Goal: Information Seeking & Learning: Learn about a topic

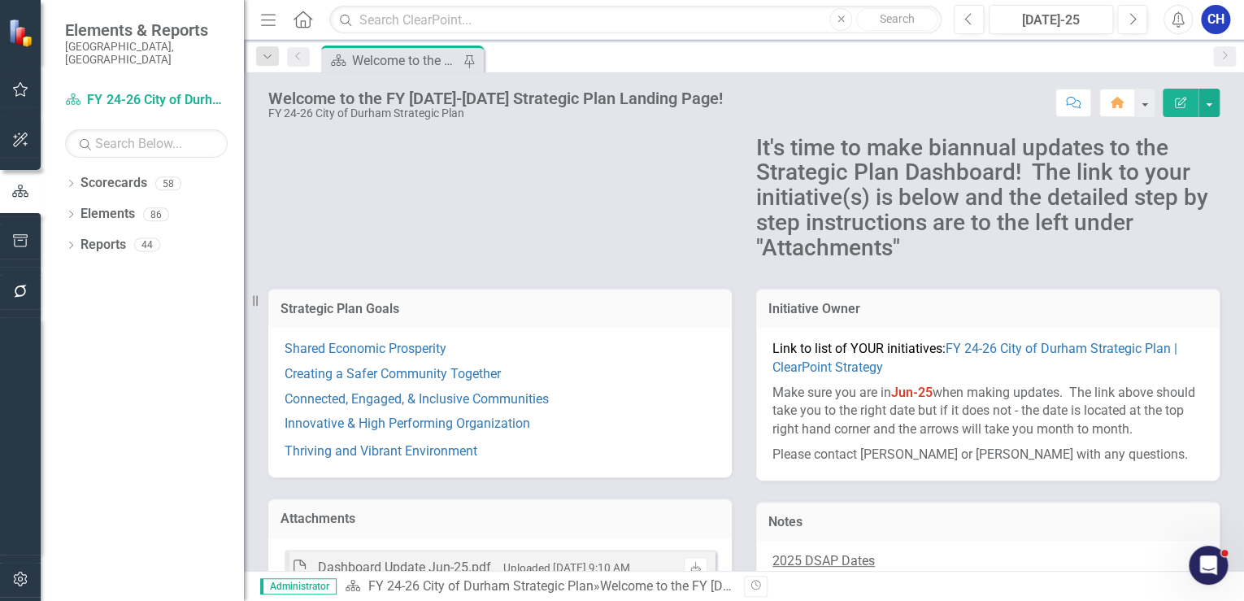
scroll to position [130, 0]
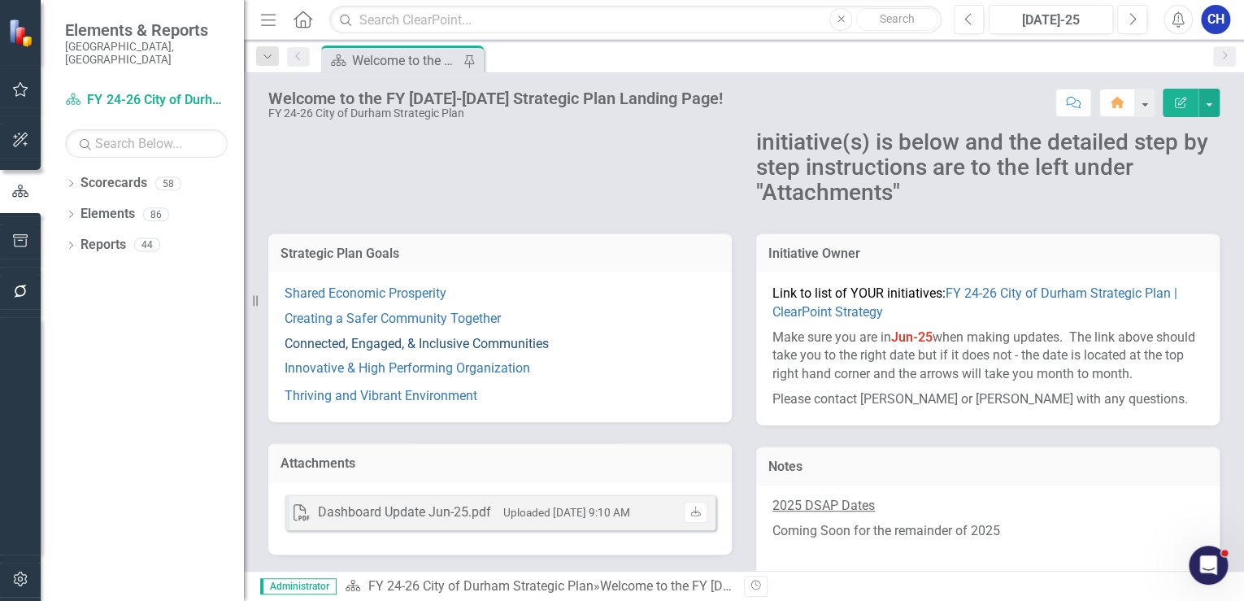
click at [433, 345] on link "Connected, Engaged, & Inclusive Communities" at bounding box center [416, 343] width 264 height 15
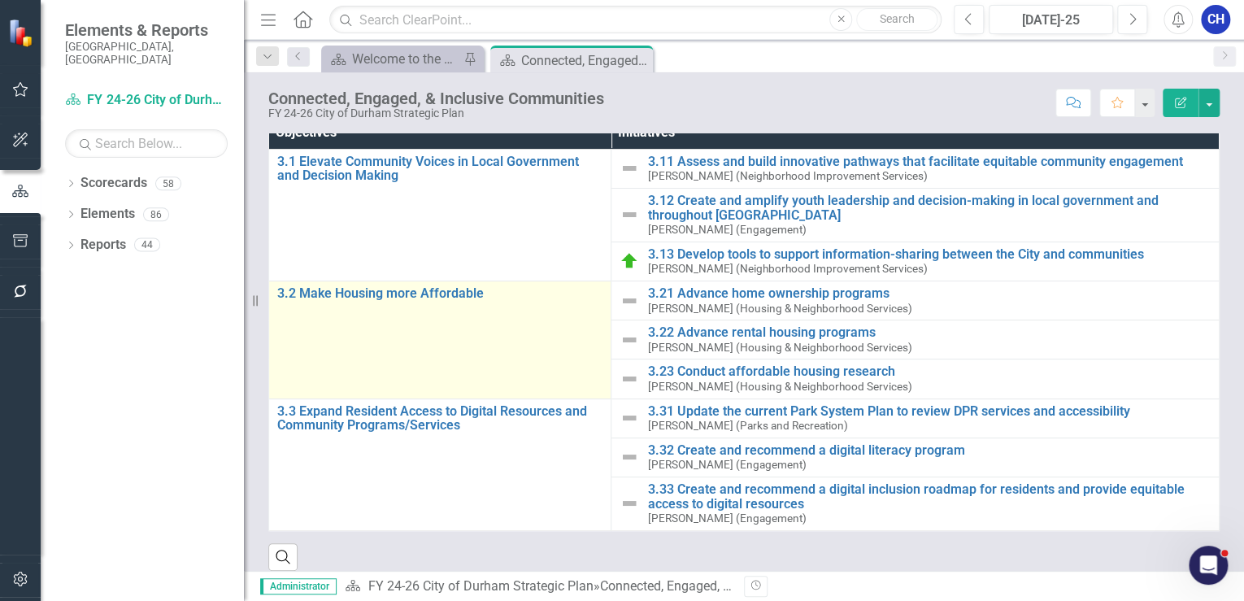
scroll to position [172, 0]
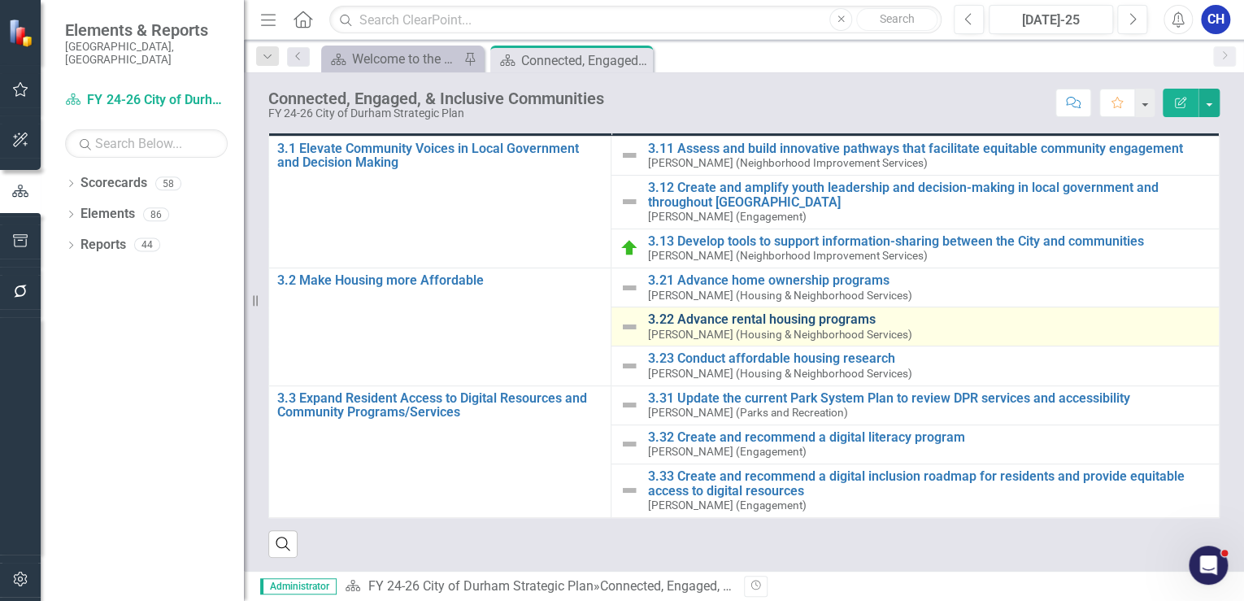
click at [722, 314] on link "3.22 Advance rental housing programs" at bounding box center [928, 319] width 563 height 15
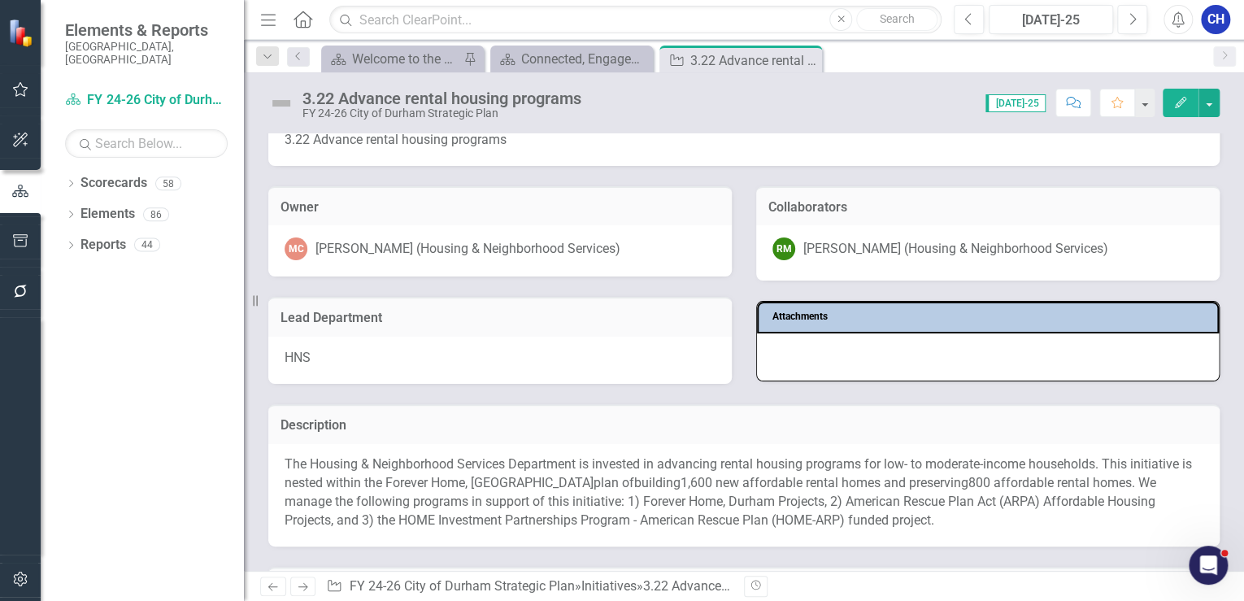
scroll to position [130, 0]
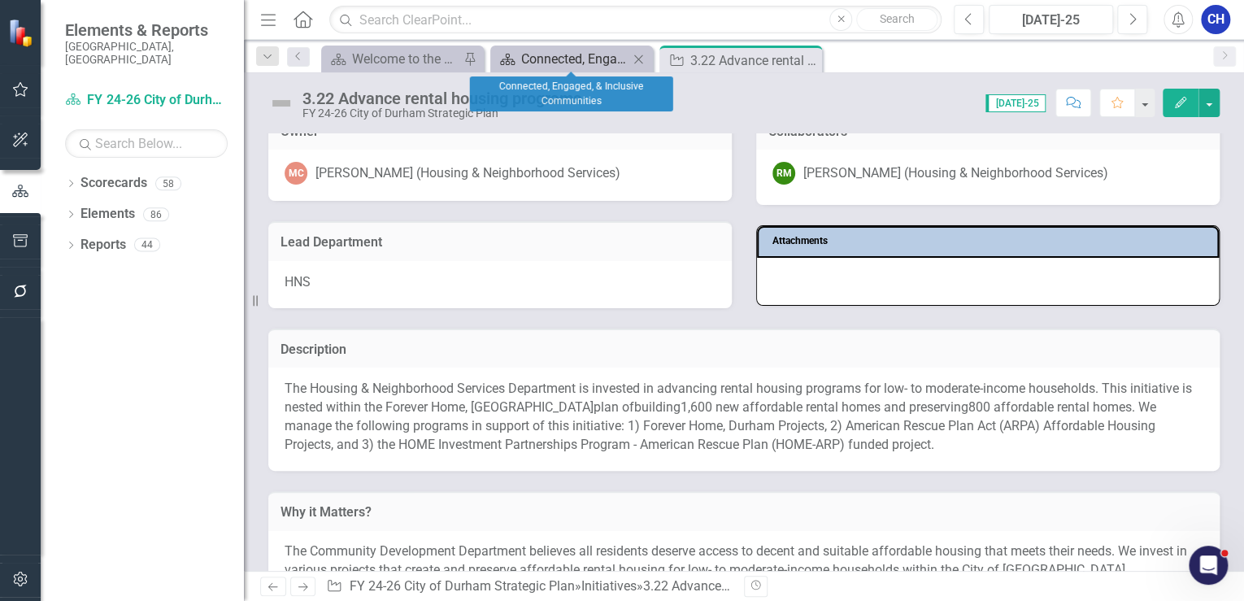
click at [554, 61] on div "Connected, Engaged, & Inclusive Communities" at bounding box center [574, 59] width 107 height 20
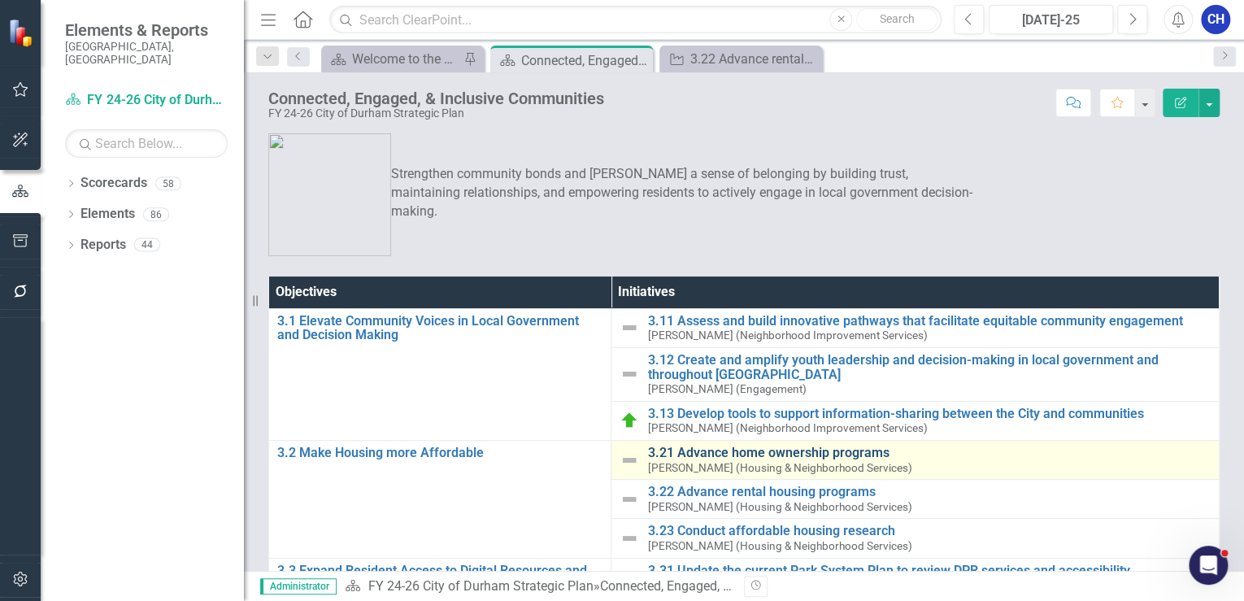
scroll to position [65, 0]
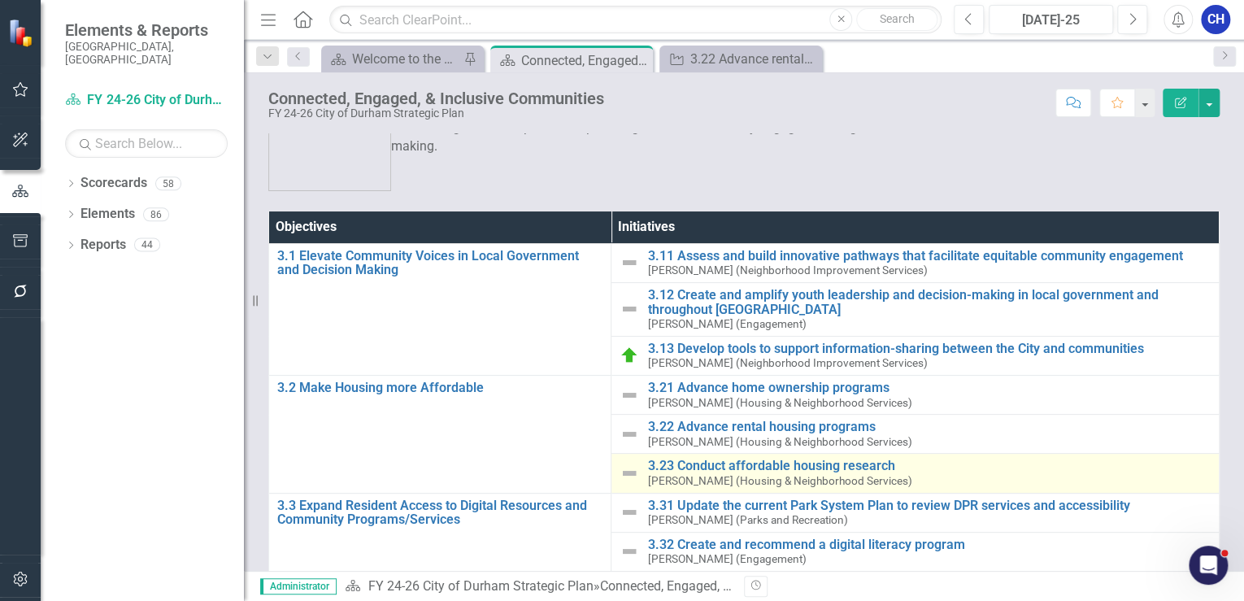
click at [694, 471] on div "3.23 Conduct affordable housing research Maggie Carnegie (Housing & Neighborhoo…" at bounding box center [928, 472] width 563 height 28
click at [694, 467] on link "3.23 Conduct affordable housing research" at bounding box center [928, 465] width 563 height 15
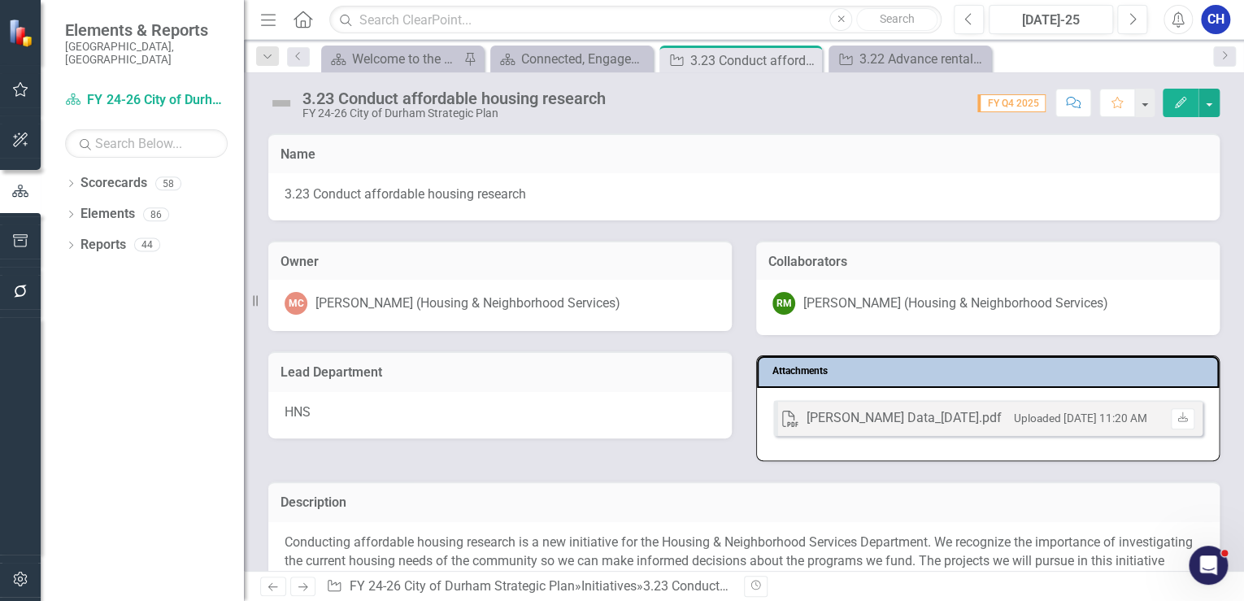
scroll to position [130, 0]
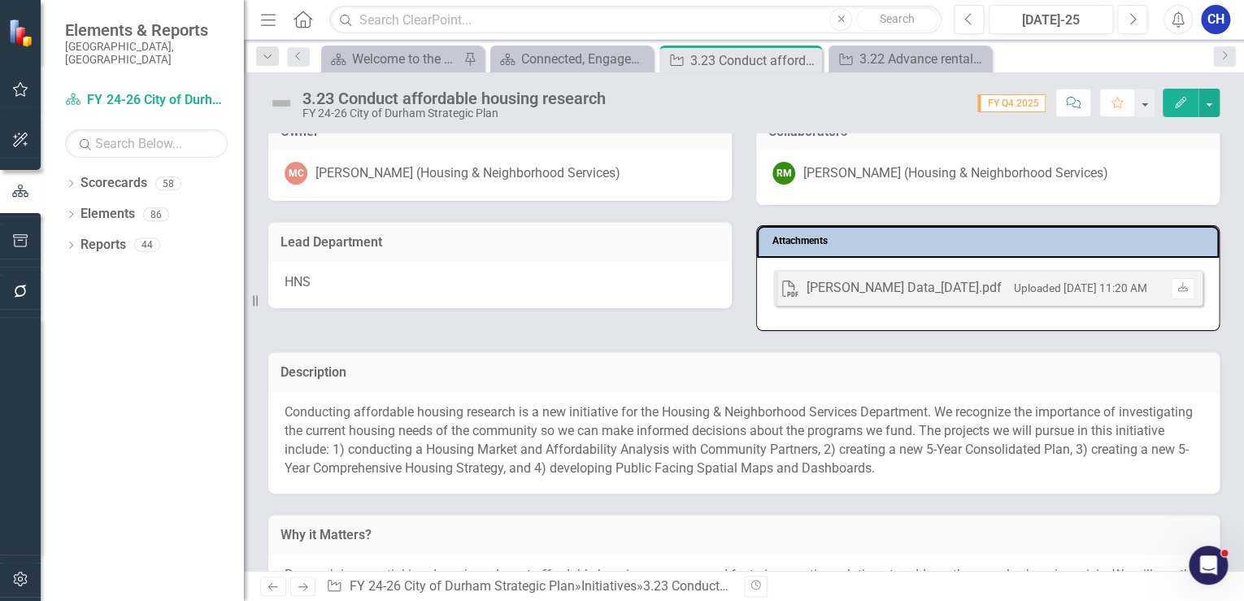
click at [818, 442] on p "Conducting affordable housing research is a new initiative for the Housing & Ne…" at bounding box center [743, 440] width 918 height 74
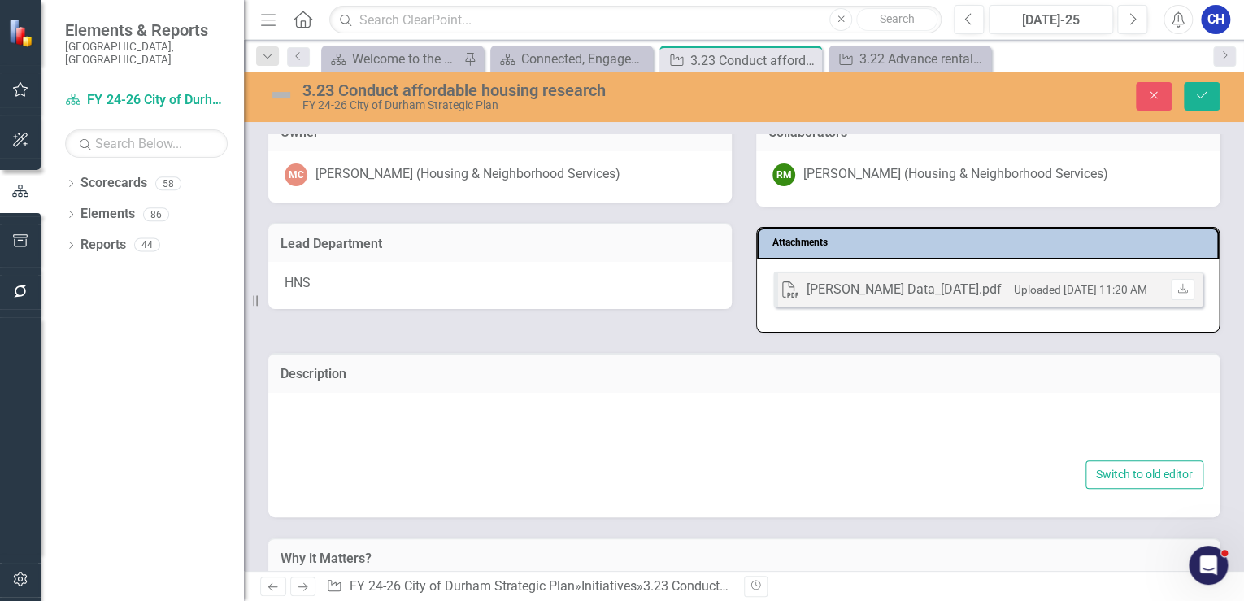
type textarea "<p>Conducting affordable housing research is a new initiative for the Housing &…"
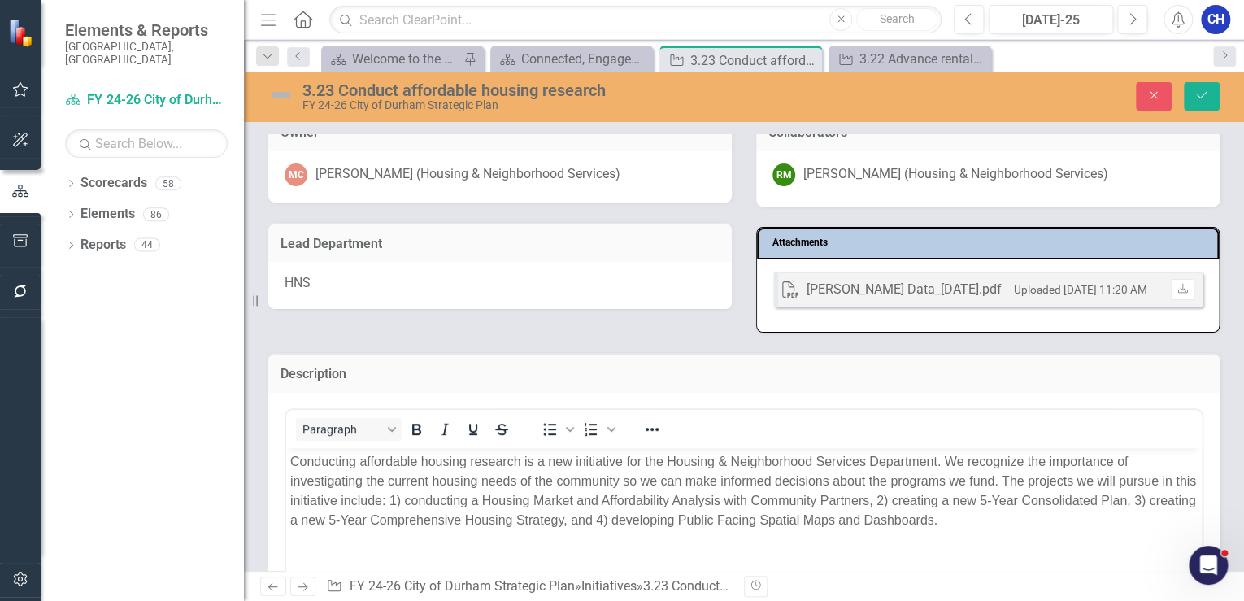
scroll to position [0, 0]
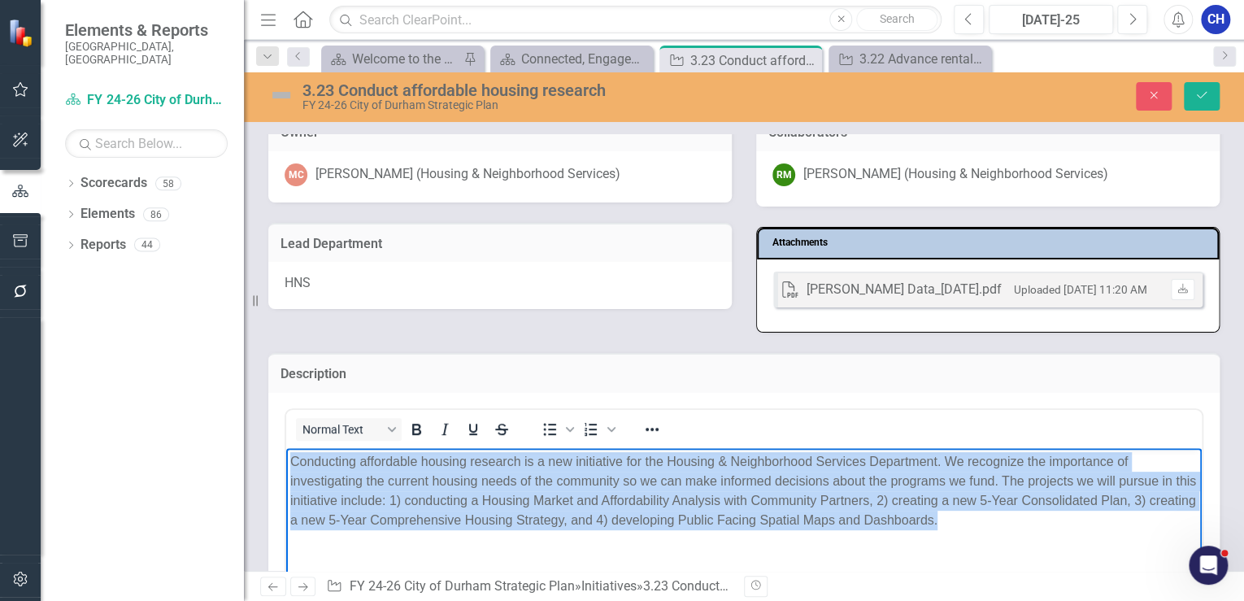
drag, startPoint x: 948, startPoint y: 531, endPoint x: 571, endPoint y: 908, distance: 533.3
click at [286, 462] on html "Conducting affordable housing research is a new initiative for the Housing & Ne…" at bounding box center [743, 570] width 915 height 244
copy p "Conducting affordable housing research is a new initiative for the Housing & Ne…"
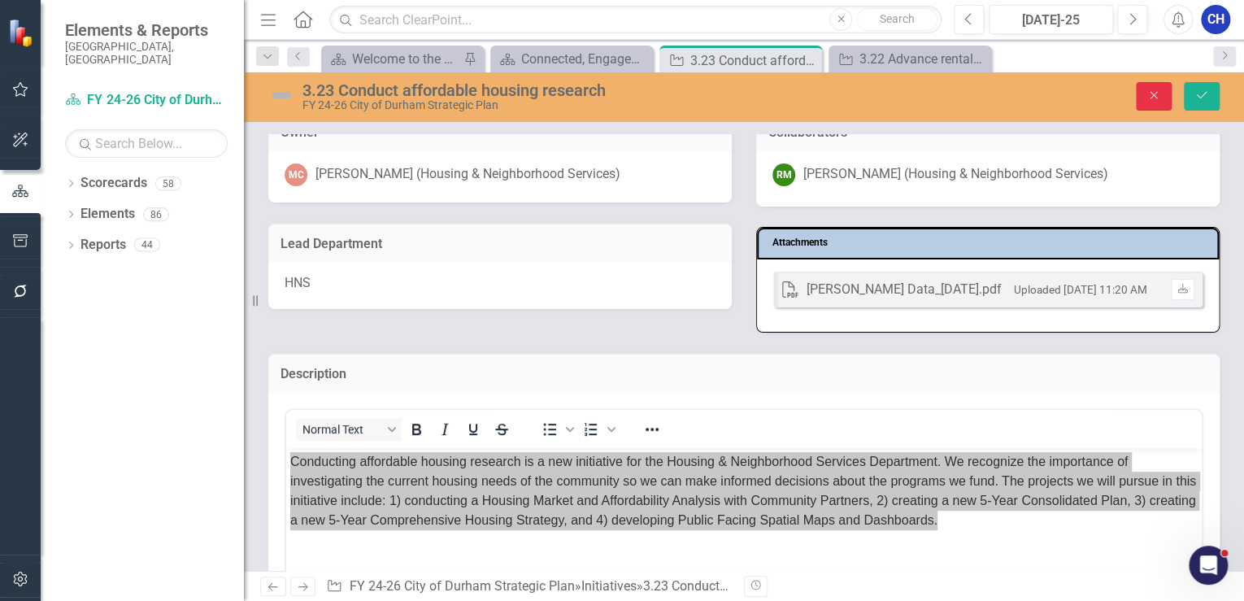
click at [1144, 94] on button "Close" at bounding box center [1153, 96] width 36 height 28
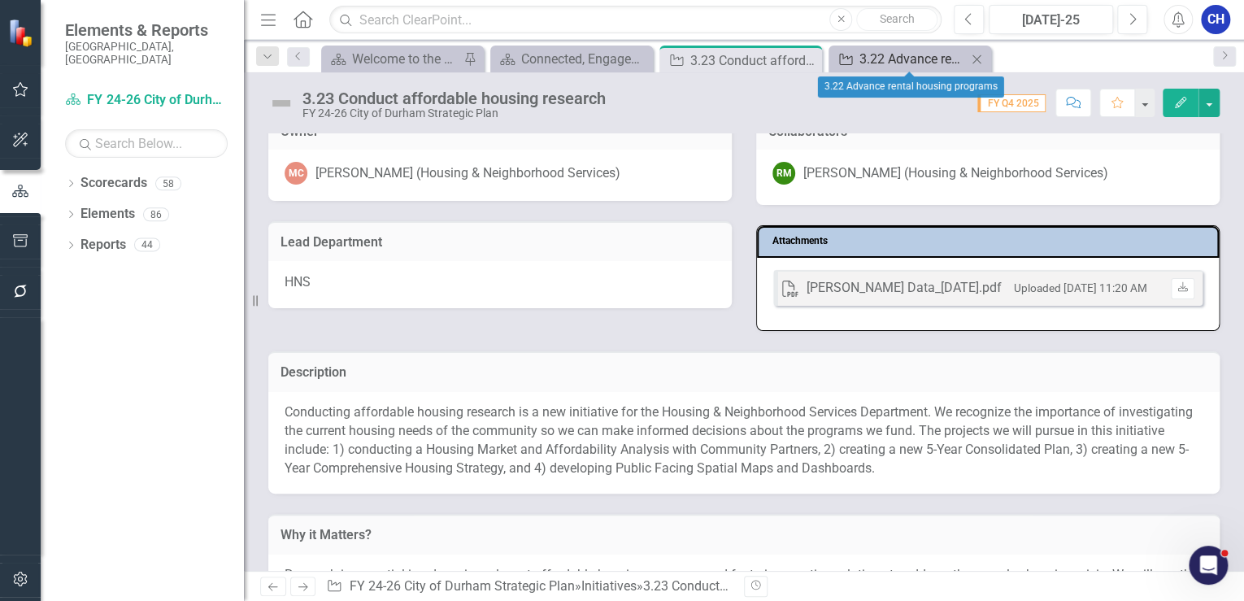
click at [869, 62] on div "3.22 Advance rental housing programs" at bounding box center [912, 59] width 107 height 20
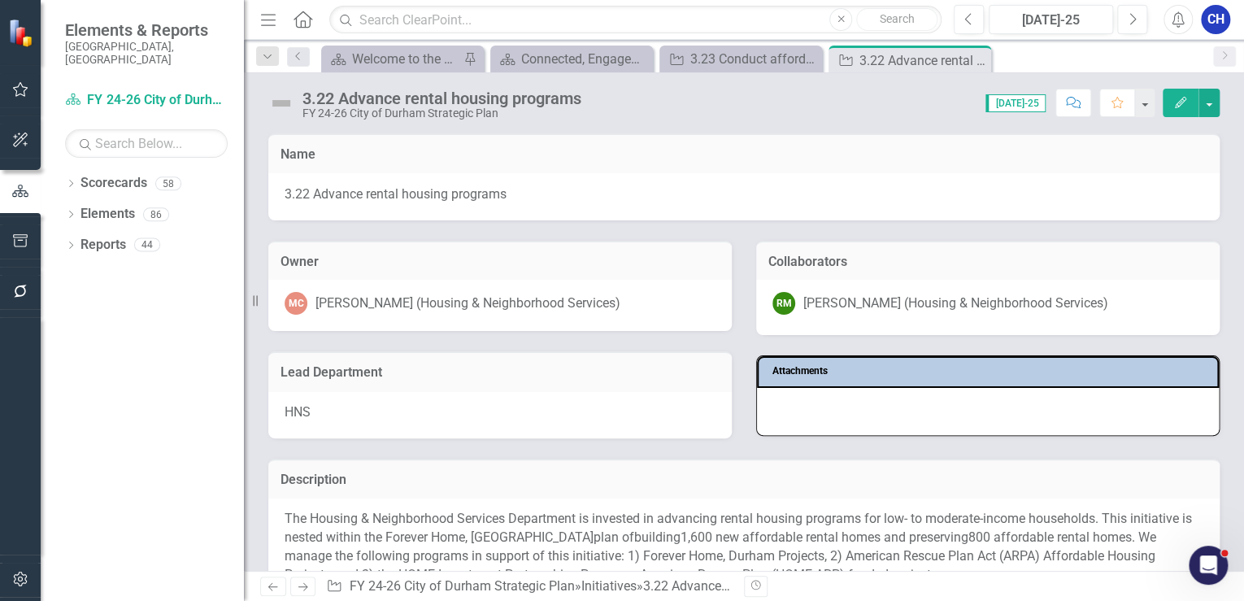
scroll to position [130, 0]
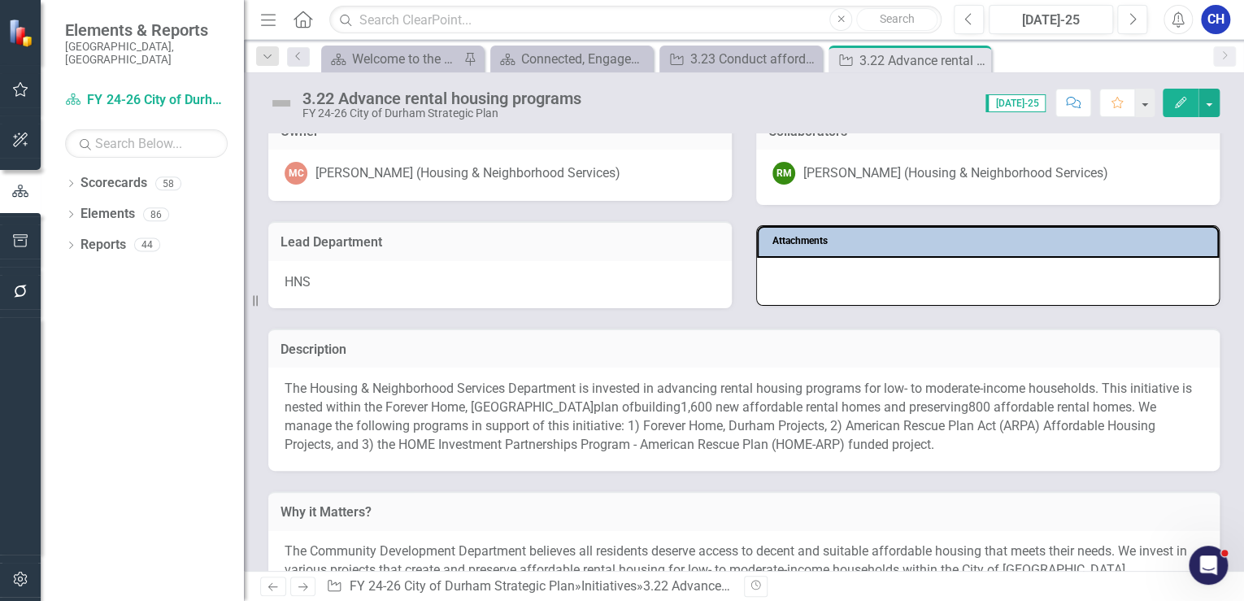
click at [758, 414] on p "The Housing & Neighborhood Services Department is invested in advancing rental …" at bounding box center [743, 417] width 918 height 74
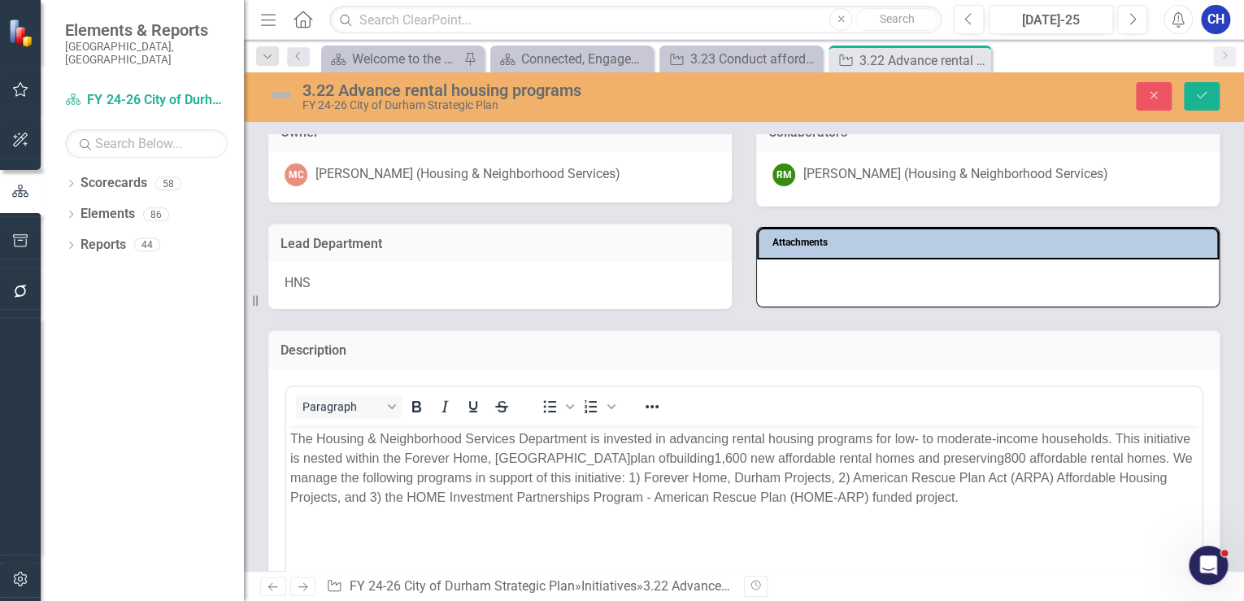
scroll to position [0, 0]
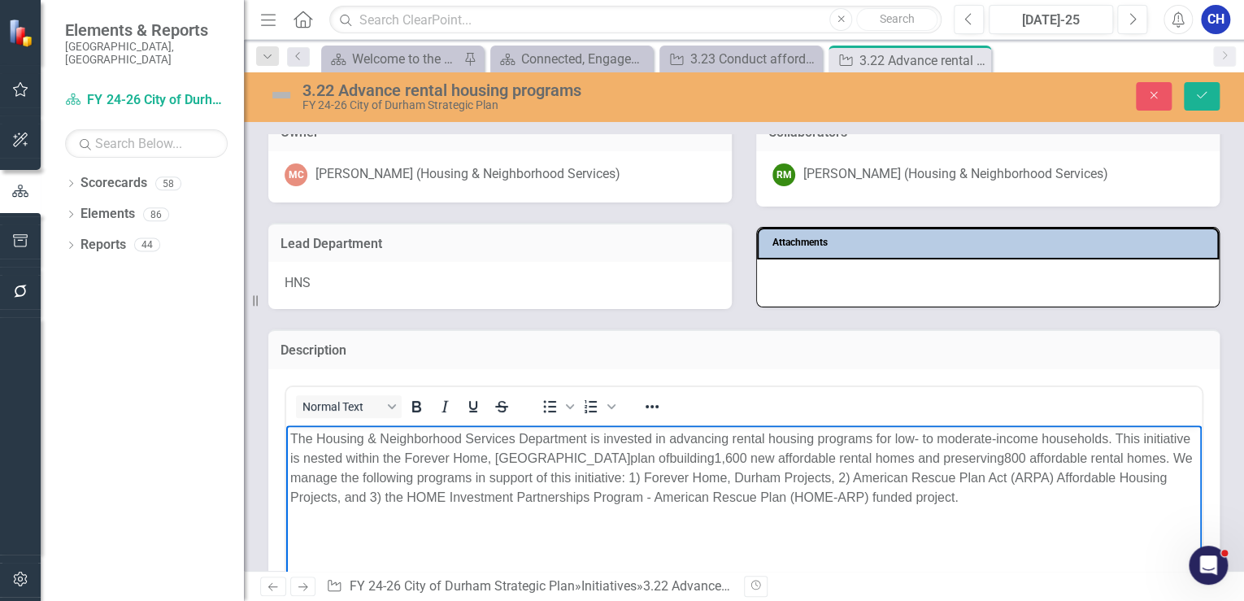
drag, startPoint x: 940, startPoint y: 513, endPoint x: 275, endPoint y: 440, distance: 668.9
click at [286, 440] on html "The Housing & Neighborhood Services Department is invested in advancing rental …" at bounding box center [743, 546] width 915 height 244
copy span "The Housing & Neighborhood Services Department is invested in advancing rental …"
drag, startPoint x: 1157, startPoint y: 85, endPoint x: 959, endPoint y: 337, distance: 320.8
click at [1157, 85] on button "Close" at bounding box center [1153, 96] width 36 height 28
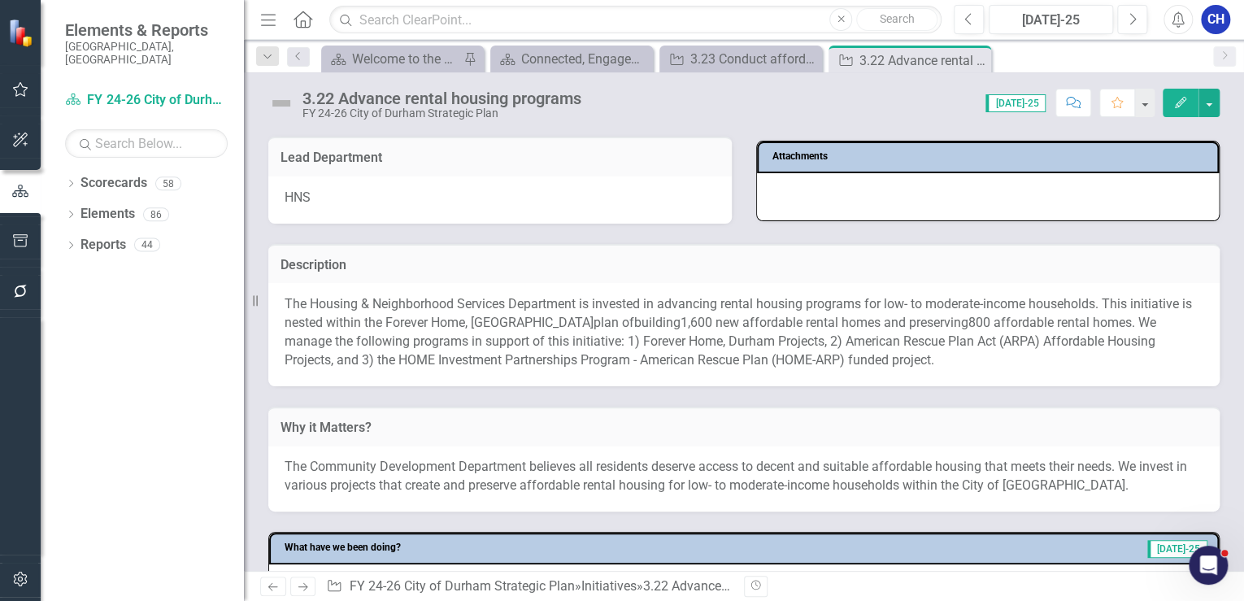
scroll to position [390, 0]
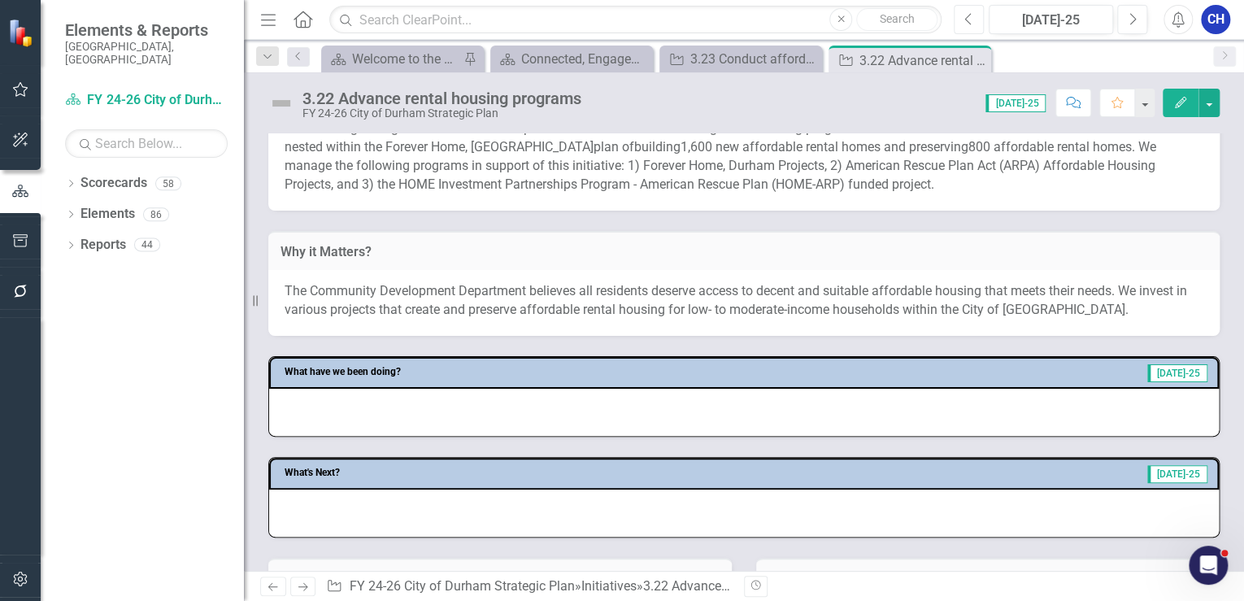
click at [975, 20] on button "Previous" at bounding box center [968, 19] width 30 height 29
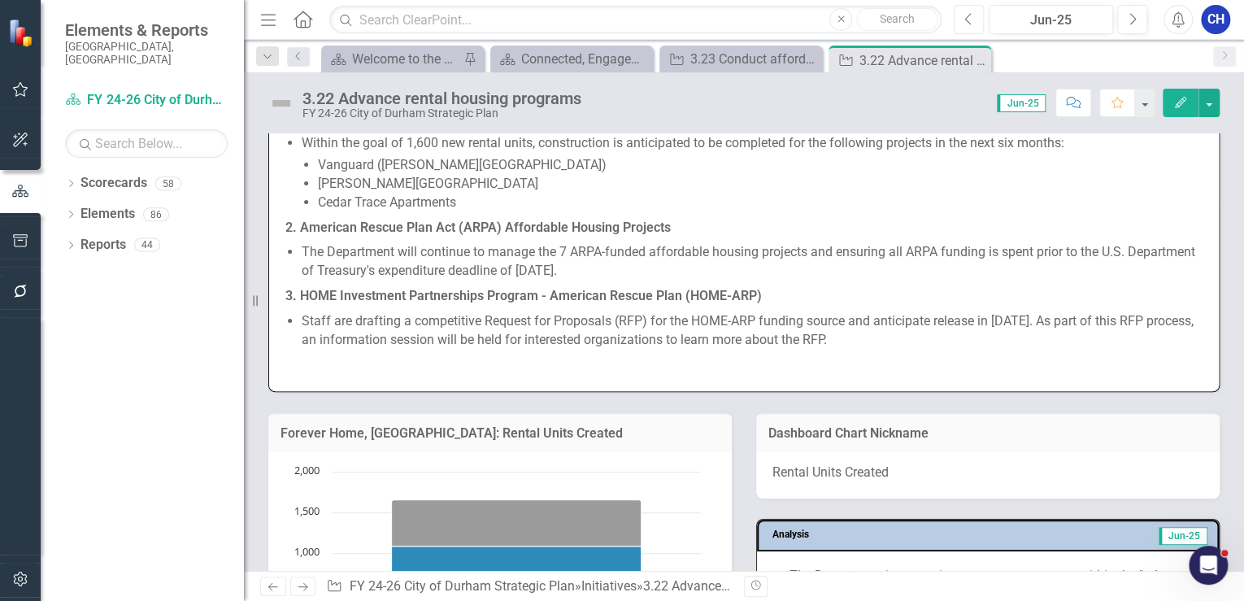
scroll to position [1691, 0]
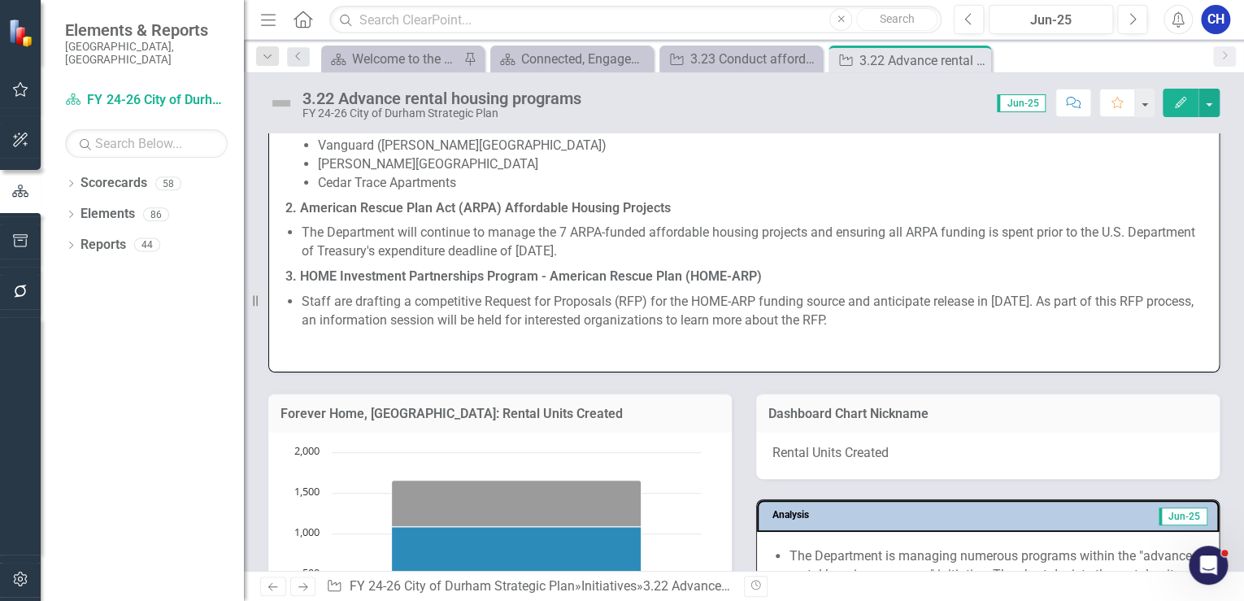
click at [616, 268] on strong "3. HOME Investment Partnerships Program - American Rescue Plan (HOME-ARP)" at bounding box center [523, 275] width 476 height 15
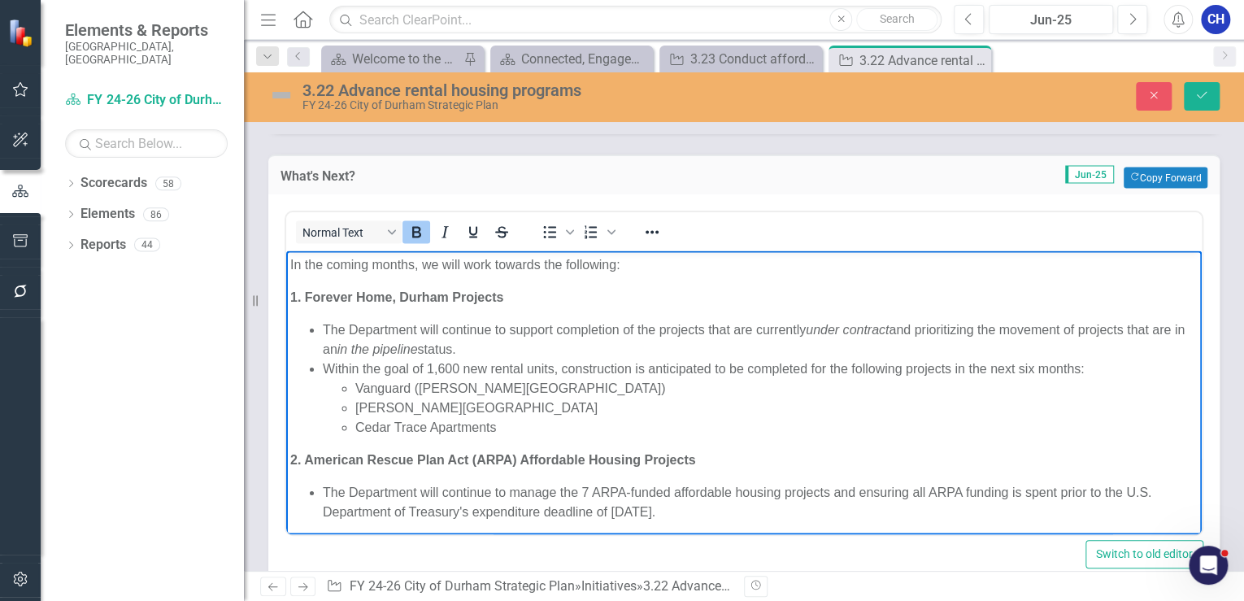
scroll to position [1503, 0]
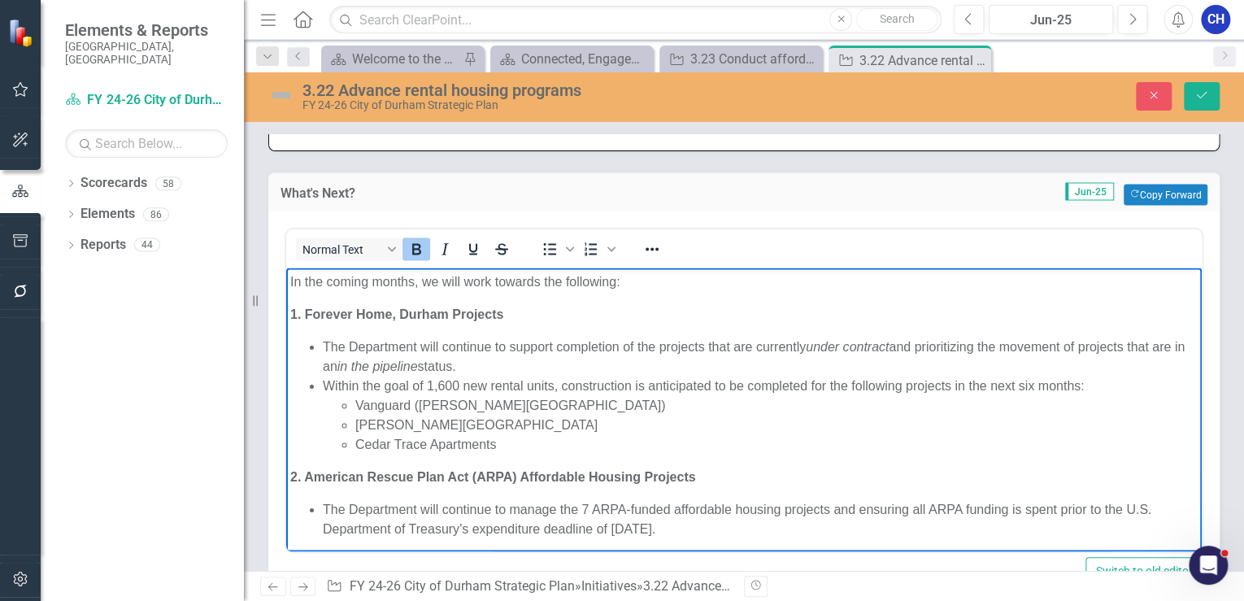
drag, startPoint x: 753, startPoint y: 535, endPoint x: 567, endPoint y: 544, distance: 187.2
click at [286, 298] on html "In the coming months, we will work towards the following: 1. Forever Home, Durh…" at bounding box center [743, 469] width 915 height 405
copy body "1. Forever Home, Durham Projects The Department will continue to support comple…"
click at [1160, 94] on icon "Close" at bounding box center [1153, 94] width 15 height 11
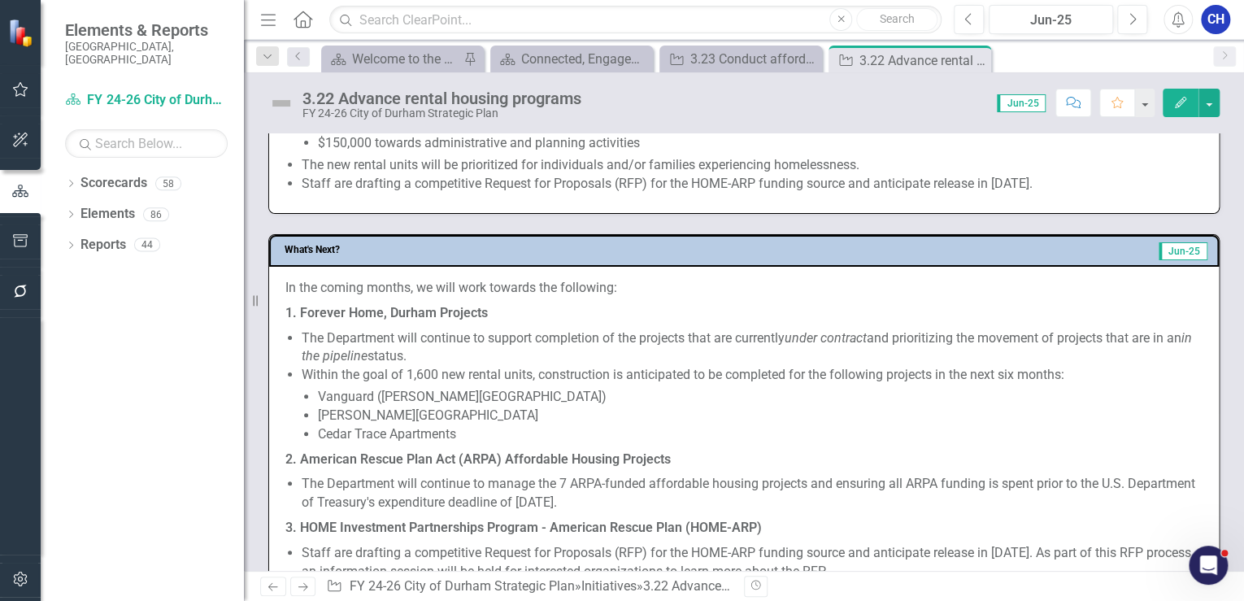
scroll to position [1373, 0]
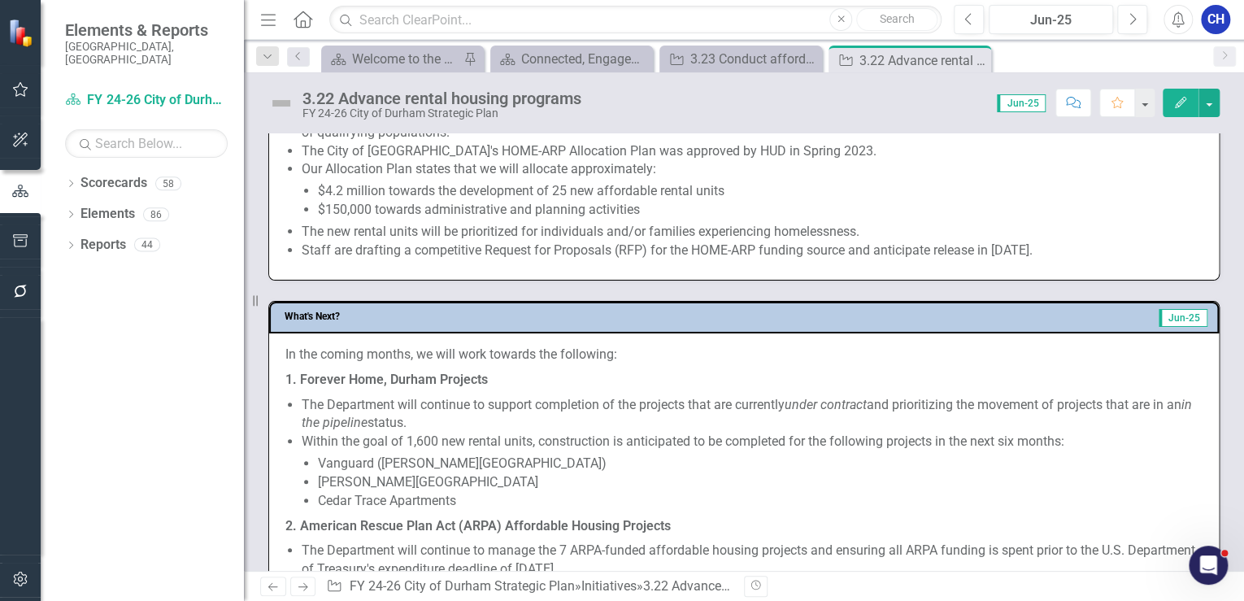
click at [474, 432] on li "Within the goal of 1,600 new rental units, construction is anticipated to be co…" at bounding box center [752, 470] width 901 height 77
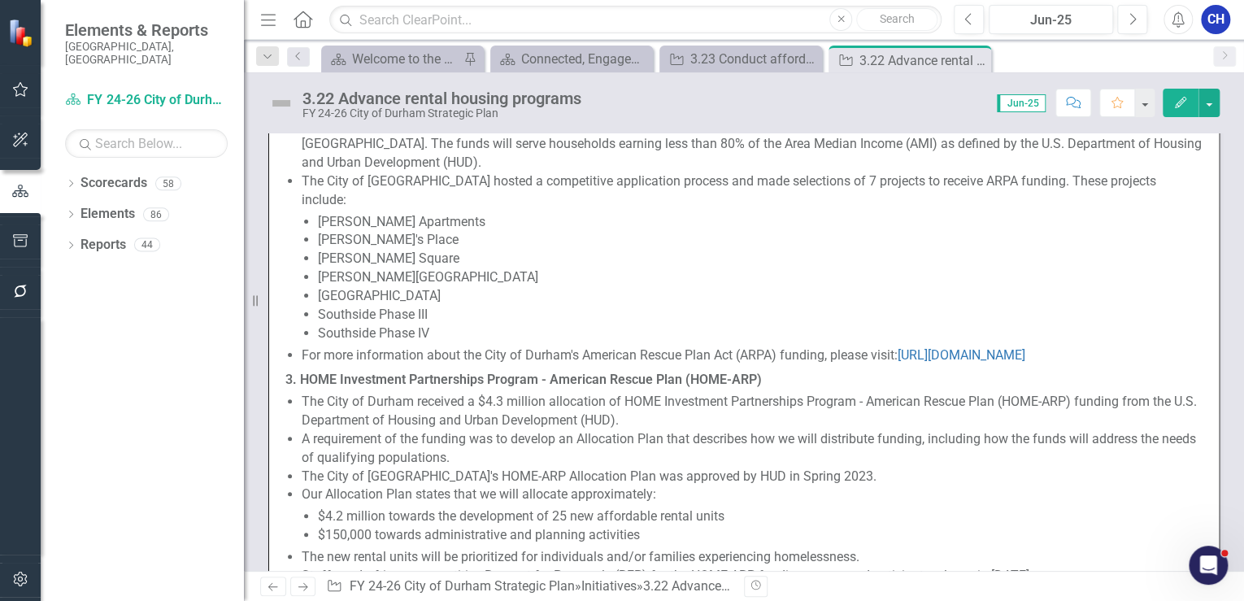
click at [409, 345] on span "Through this initiative, we have been continuing to manage the following projec…" at bounding box center [743, 165] width 917 height 844
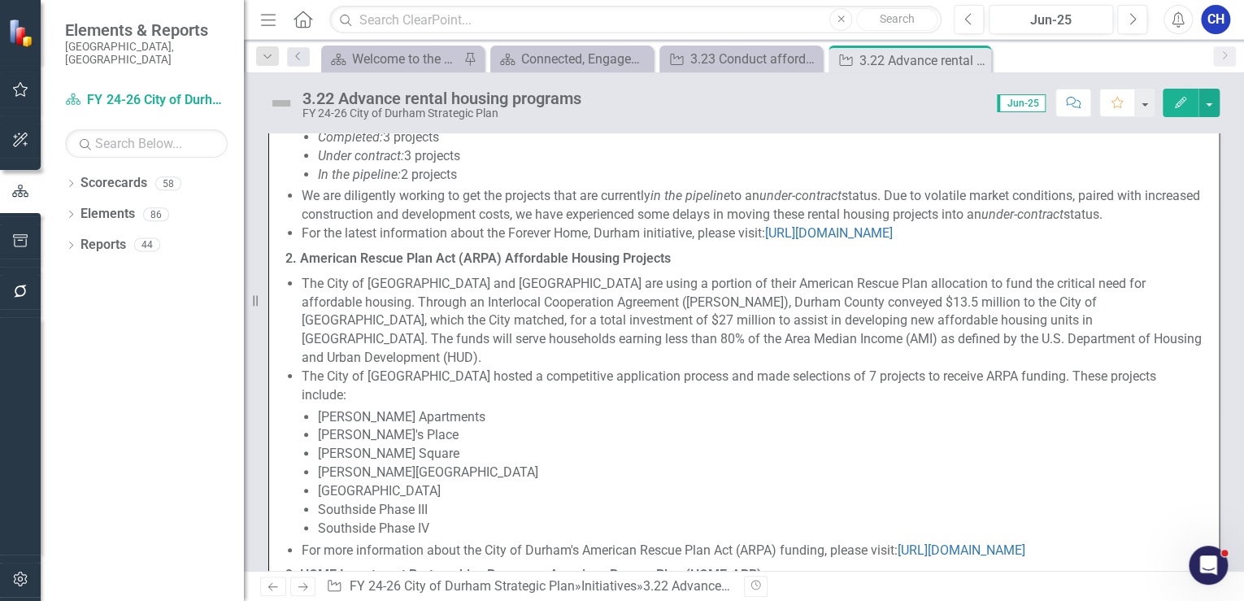
click at [341, 288] on li "The City of [GEOGRAPHIC_DATA] and [GEOGRAPHIC_DATA] are using a portion of thei…" at bounding box center [752, 321] width 901 height 93
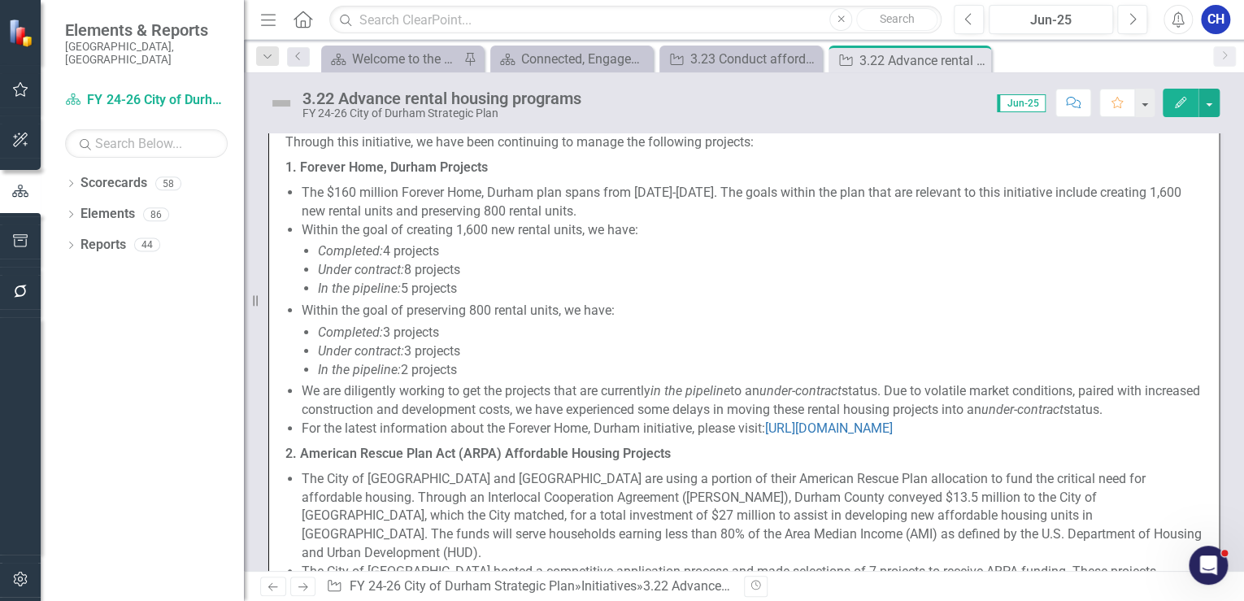
scroll to position [527, 0]
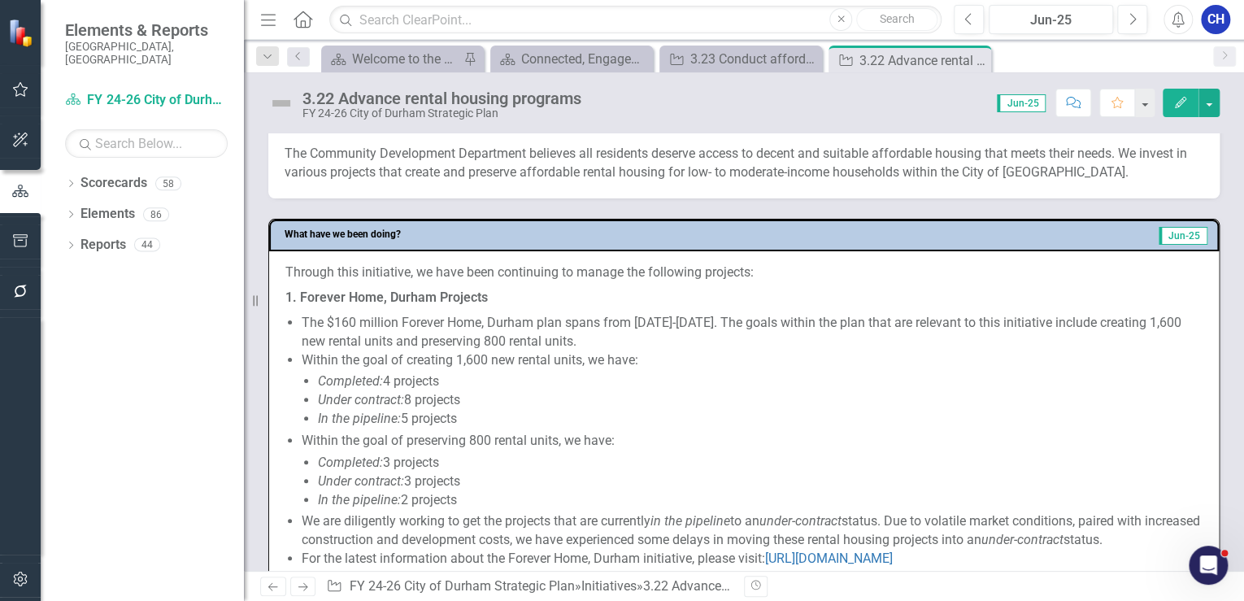
click at [341, 300] on strong "1. Forever Home, Durham Projects" at bounding box center [386, 296] width 202 height 15
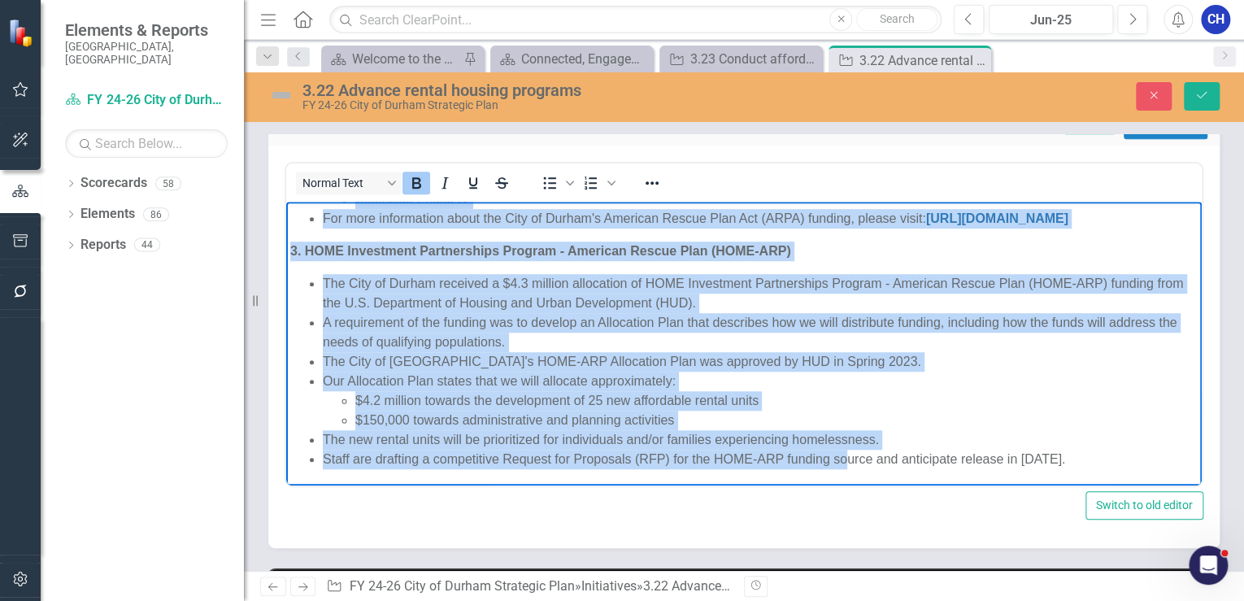
scroll to position [658, 0]
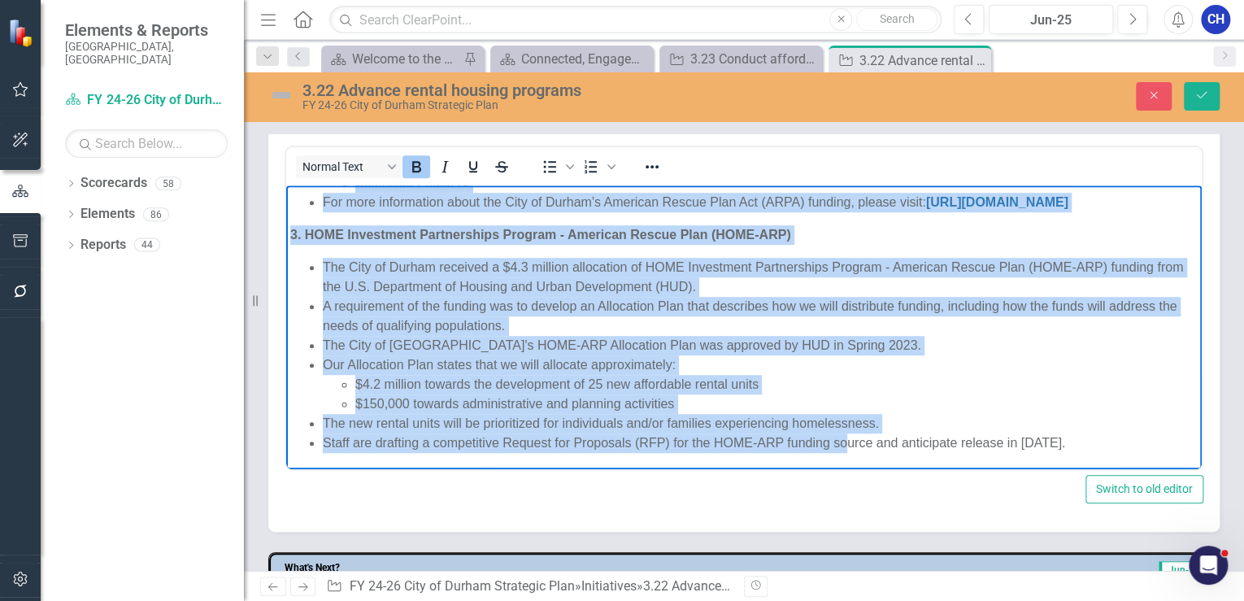
drag, startPoint x: 288, startPoint y: 232, endPoint x: 1140, endPoint y: 449, distance: 879.0
click at [1140, 449] on body "Through this initiative, we have been continuing to manage the following projec…" at bounding box center [743, 10] width 915 height 918
copy body "1. Forever Home, Durham Projects The $160 million Forever Home, Durham plan spa…"
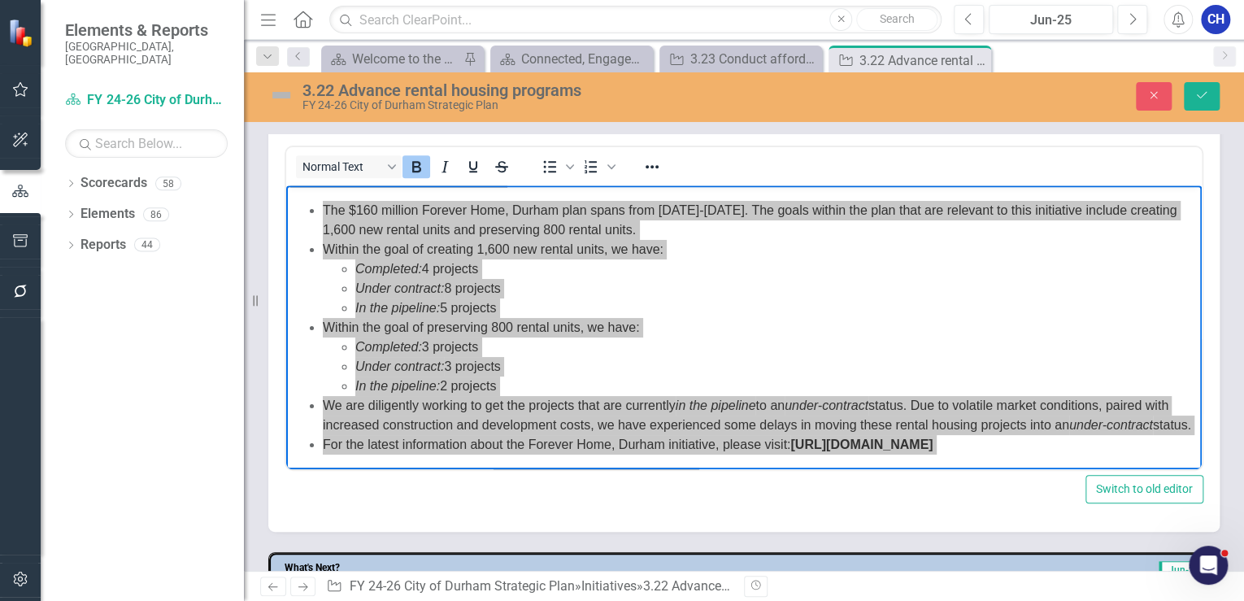
scroll to position [0, 0]
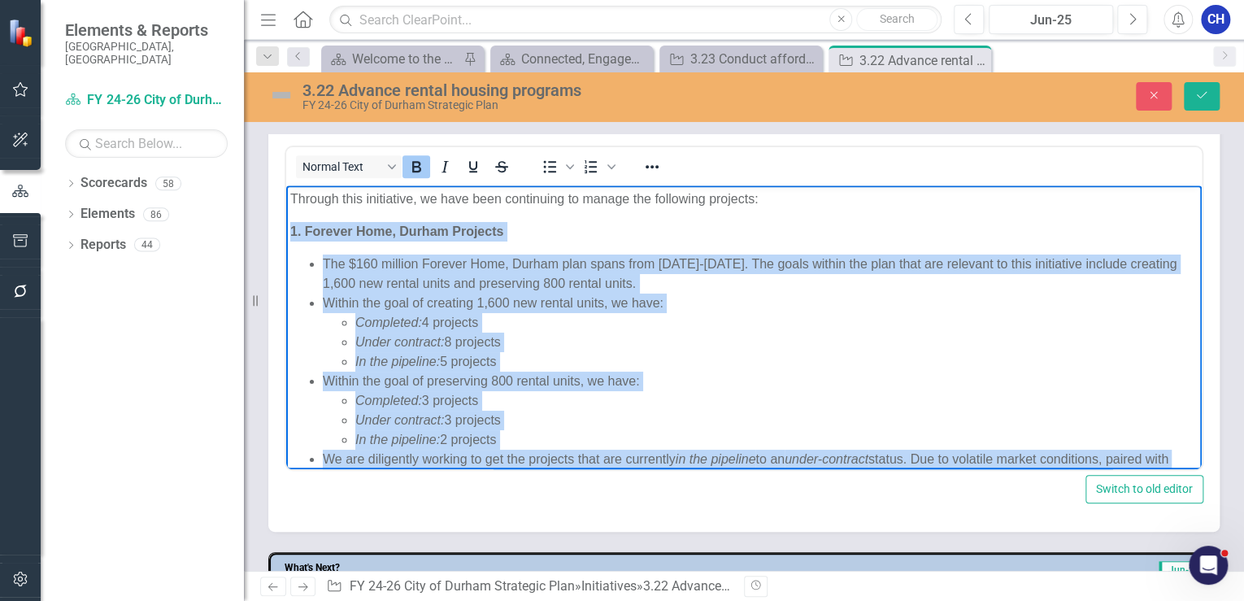
click at [848, 234] on p "1. Forever Home, Durham Projects" at bounding box center [743, 232] width 907 height 20
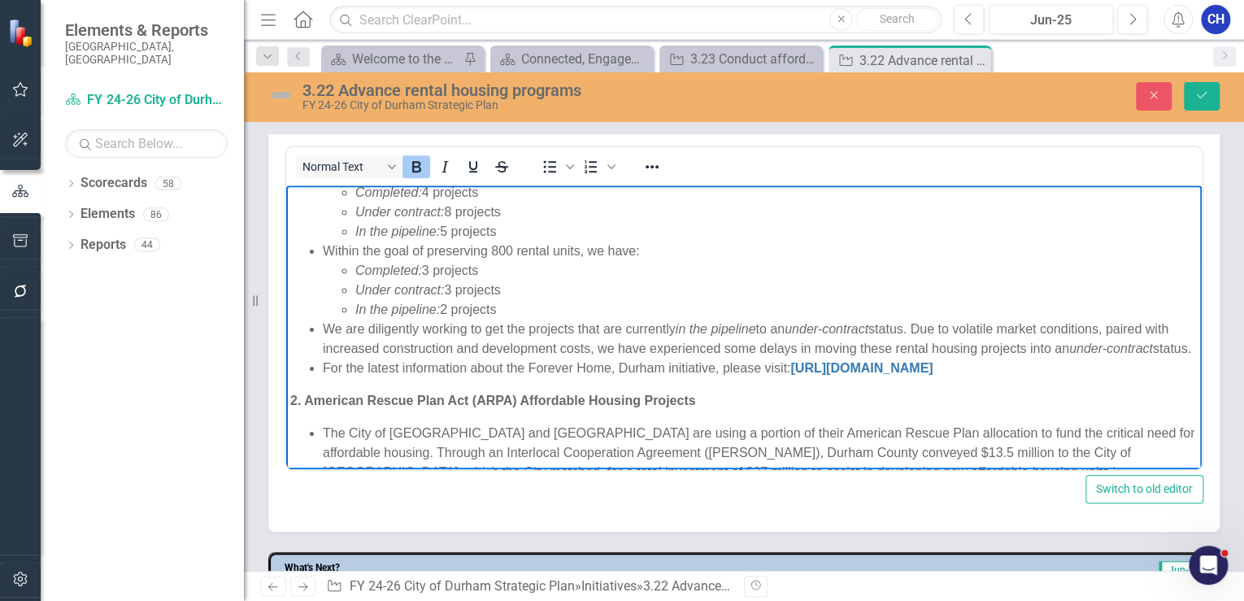
scroll to position [195, 0]
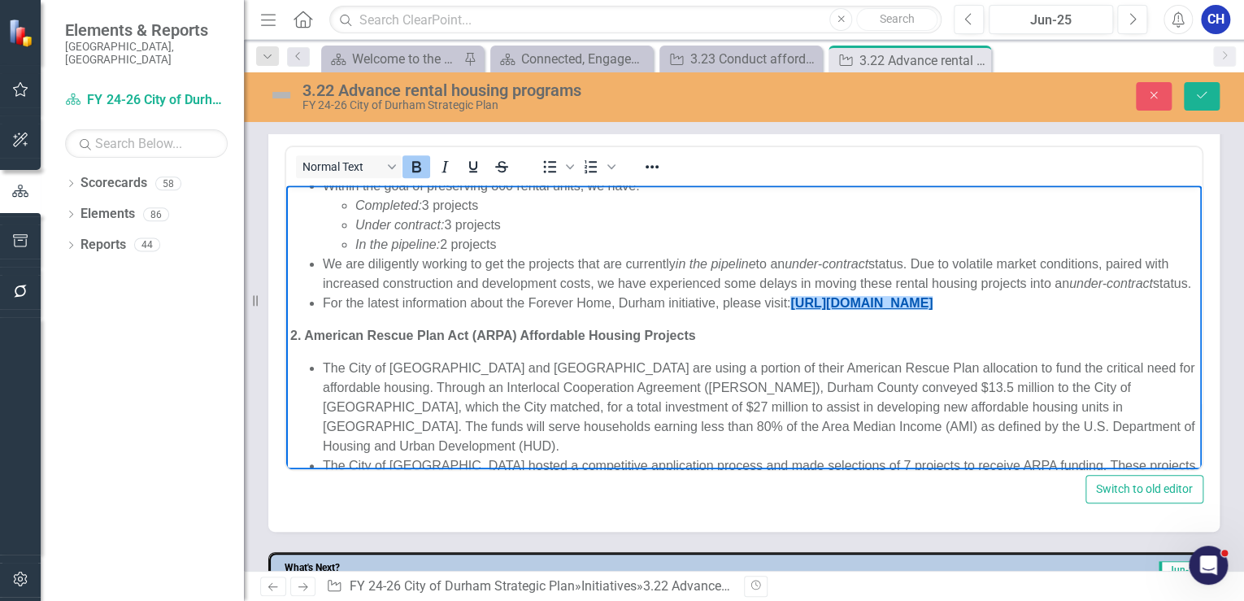
click at [882, 310] on link "[URL][DOMAIN_NAME]" at bounding box center [861, 303] width 142 height 14
click at [888, 310] on link "[URL][DOMAIN_NAME]" at bounding box center [861, 303] width 142 height 14
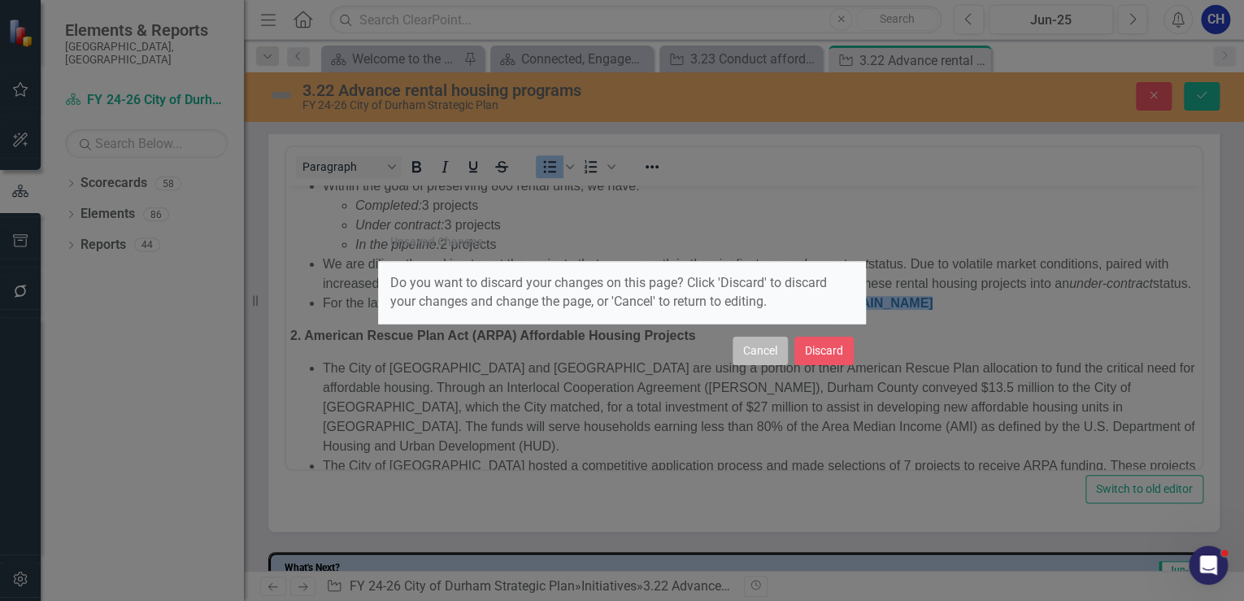
click at [774, 351] on button "Cancel" at bounding box center [759, 350] width 55 height 28
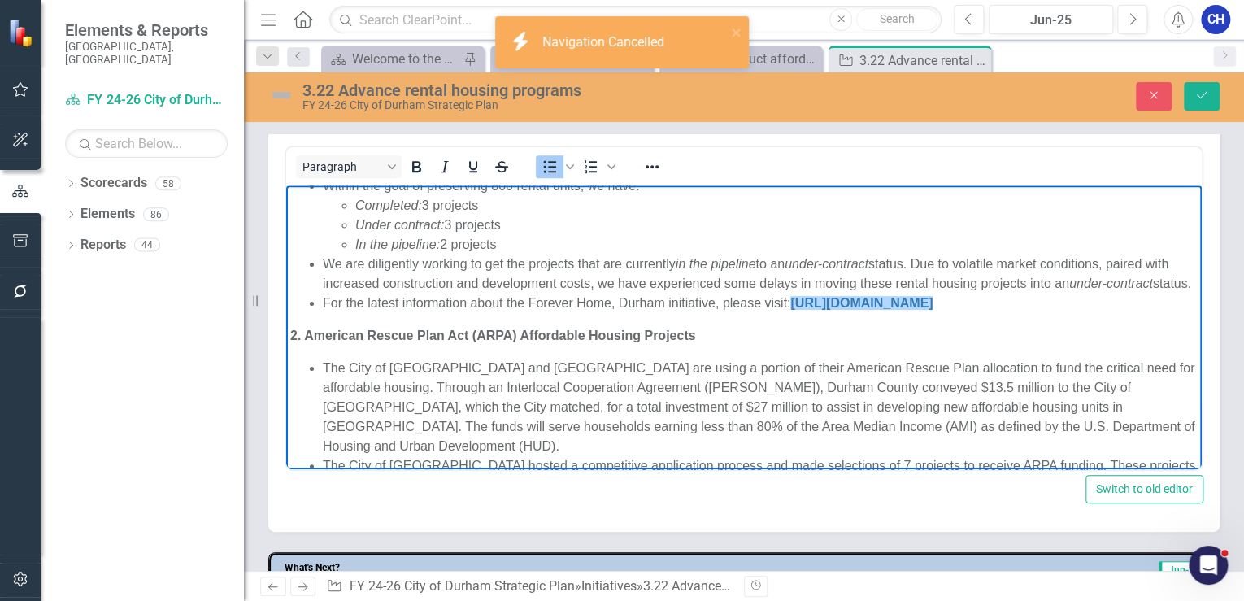
click at [894, 293] on li "We are diligently working to get the projects that are currently in the pipelin…" at bounding box center [760, 273] width 875 height 39
click at [902, 310] on link "[URL][DOMAIN_NAME]" at bounding box center [861, 303] width 142 height 14
click at [905, 310] on link "[URL][DOMAIN_NAME]" at bounding box center [861, 303] width 142 height 14
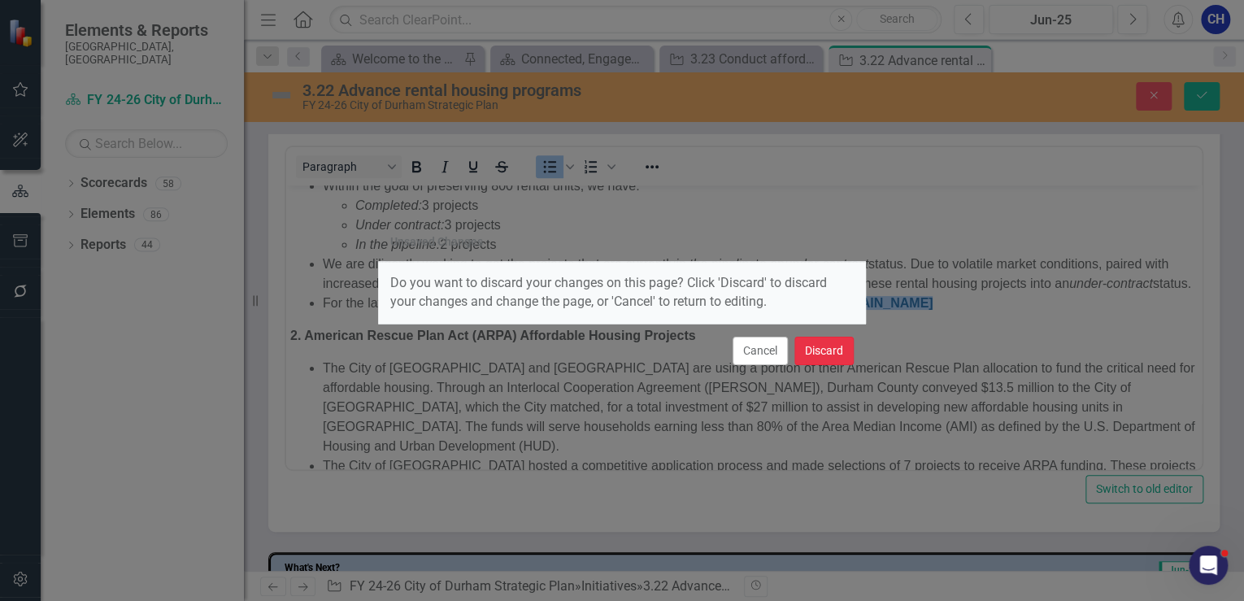
click at [819, 357] on button "Discard" at bounding box center [823, 350] width 59 height 28
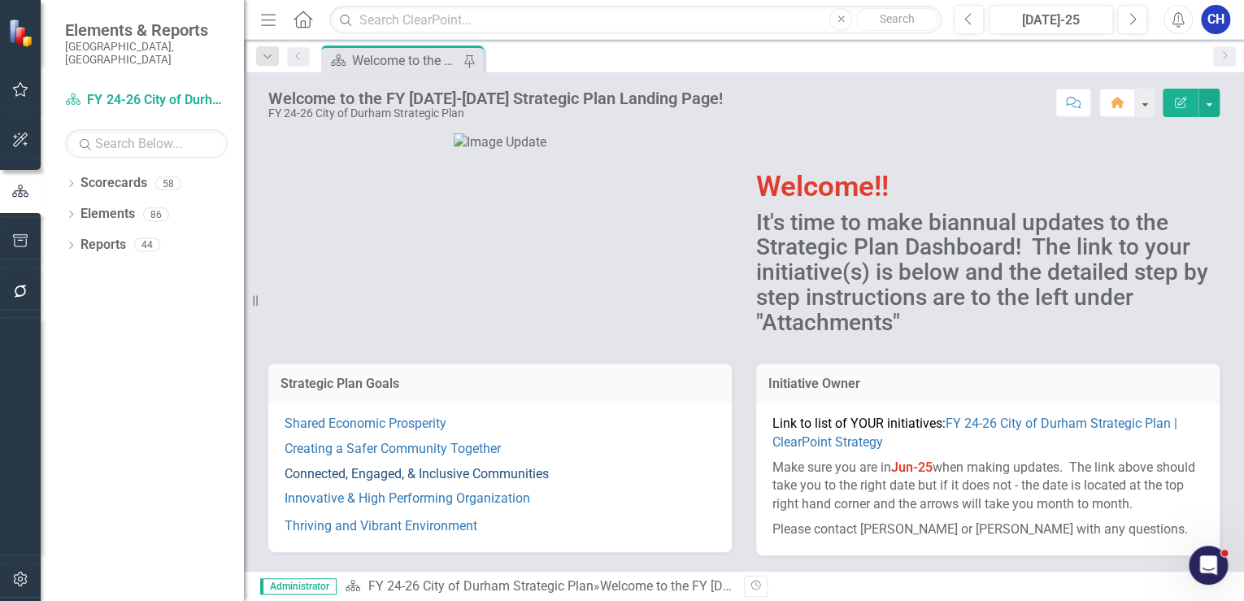
click at [436, 467] on link "Connected, Engaged, & Inclusive Communities" at bounding box center [416, 473] width 264 height 15
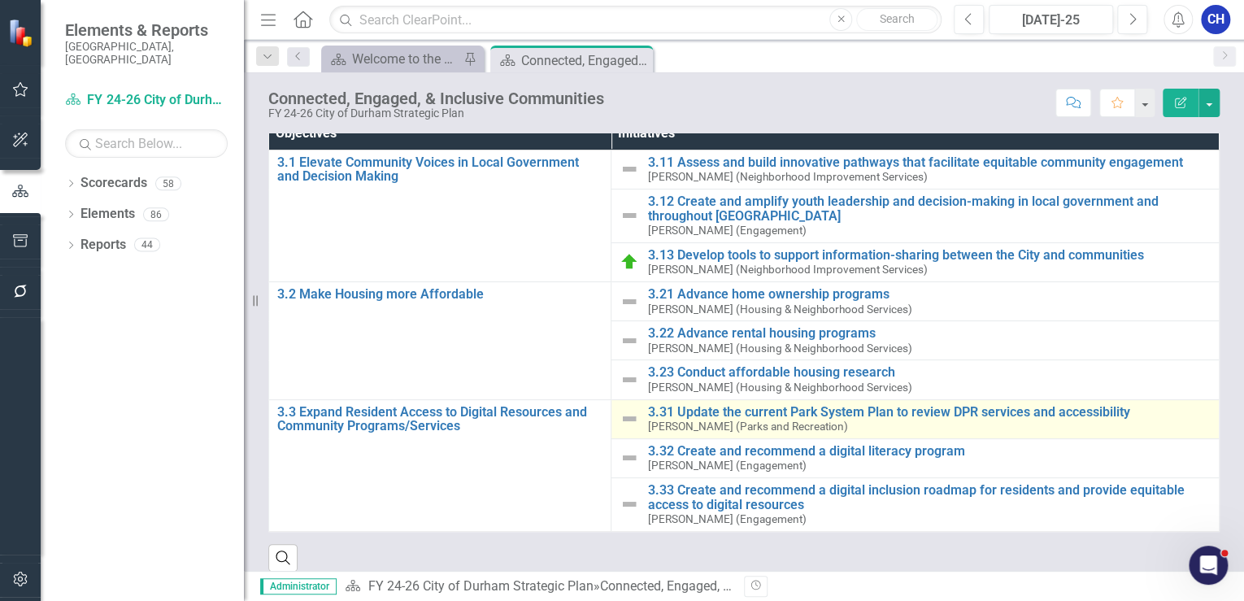
scroll to position [172, 0]
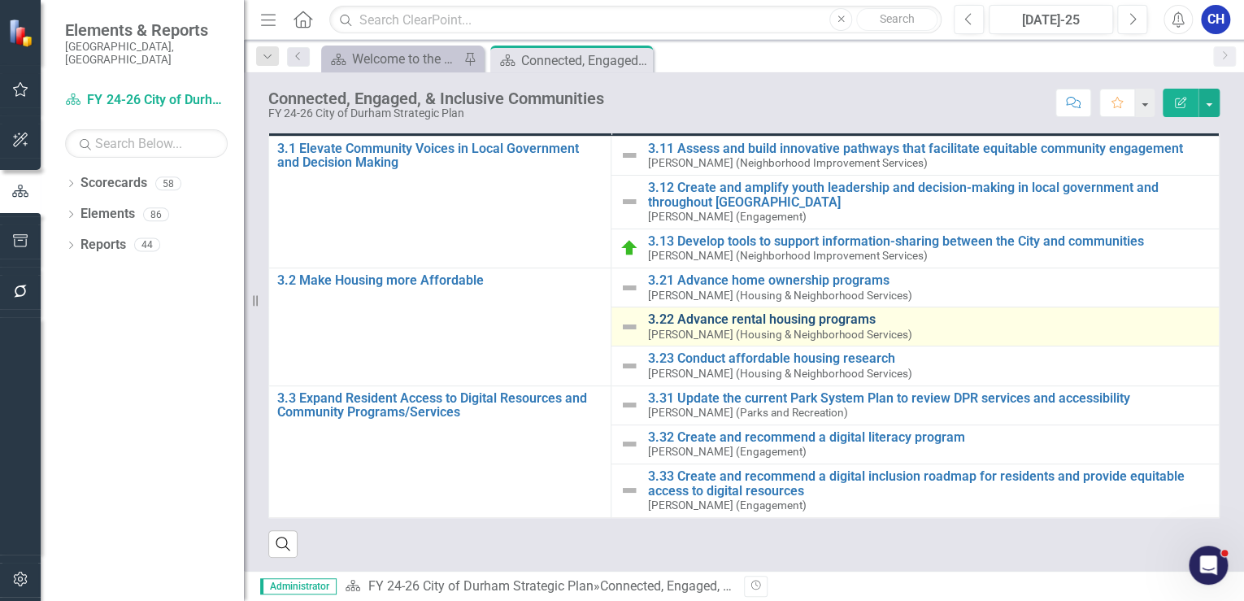
click at [784, 312] on link "3.22 Advance rental housing programs" at bounding box center [928, 319] width 563 height 15
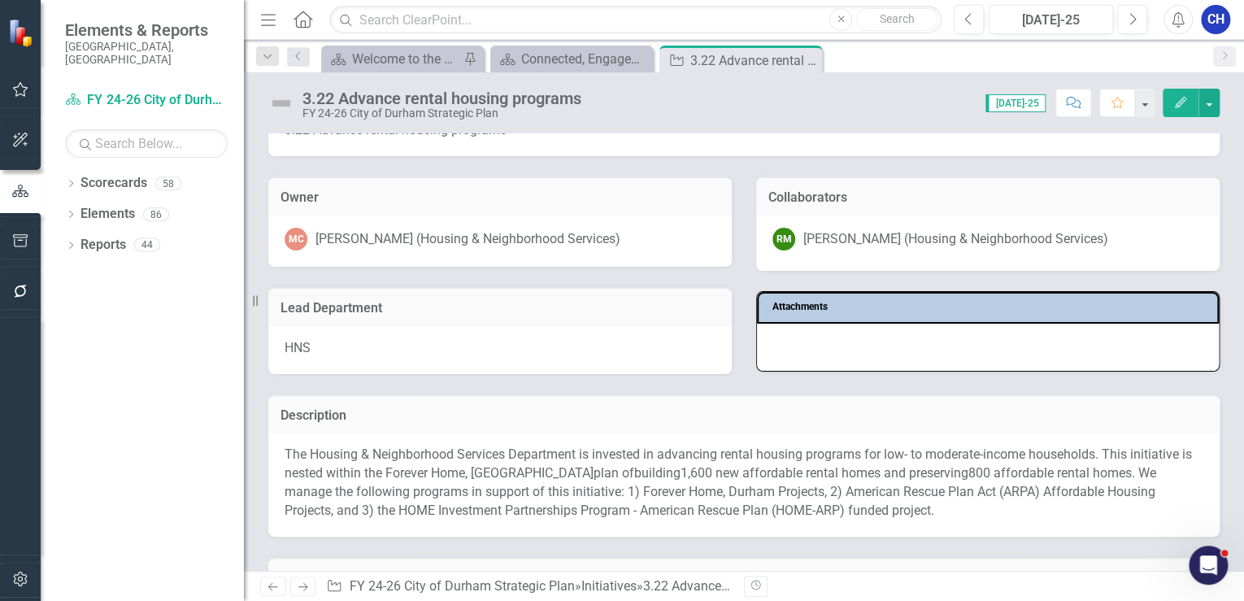
scroll to position [260, 0]
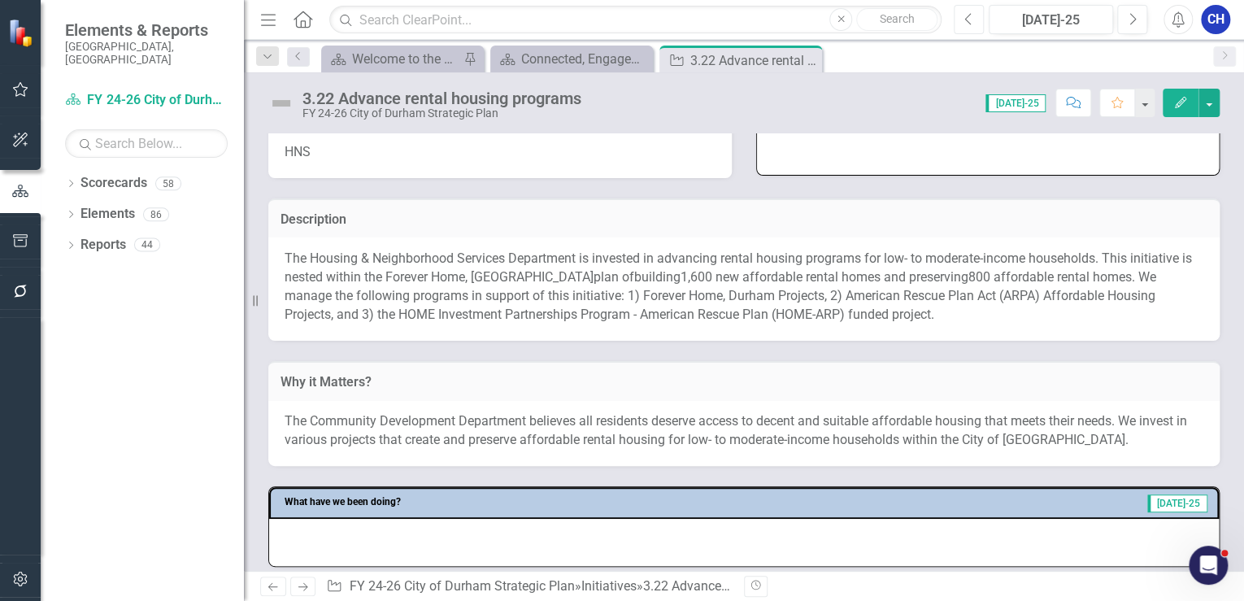
click at [974, 26] on button "Previous" at bounding box center [968, 19] width 30 height 29
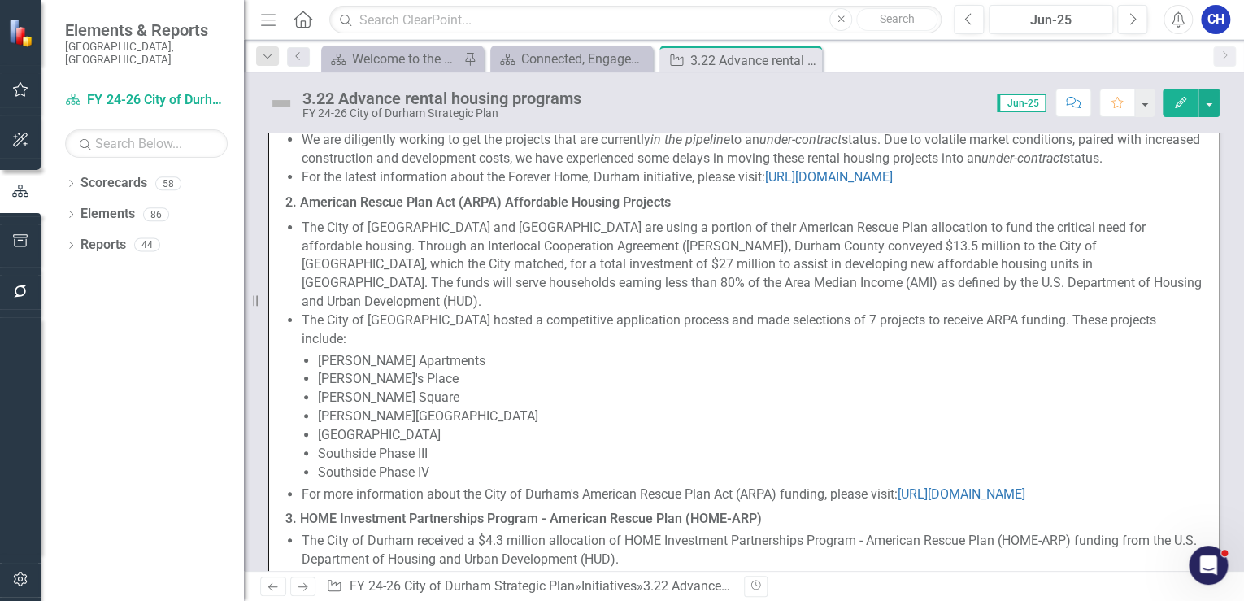
scroll to position [1040, 0]
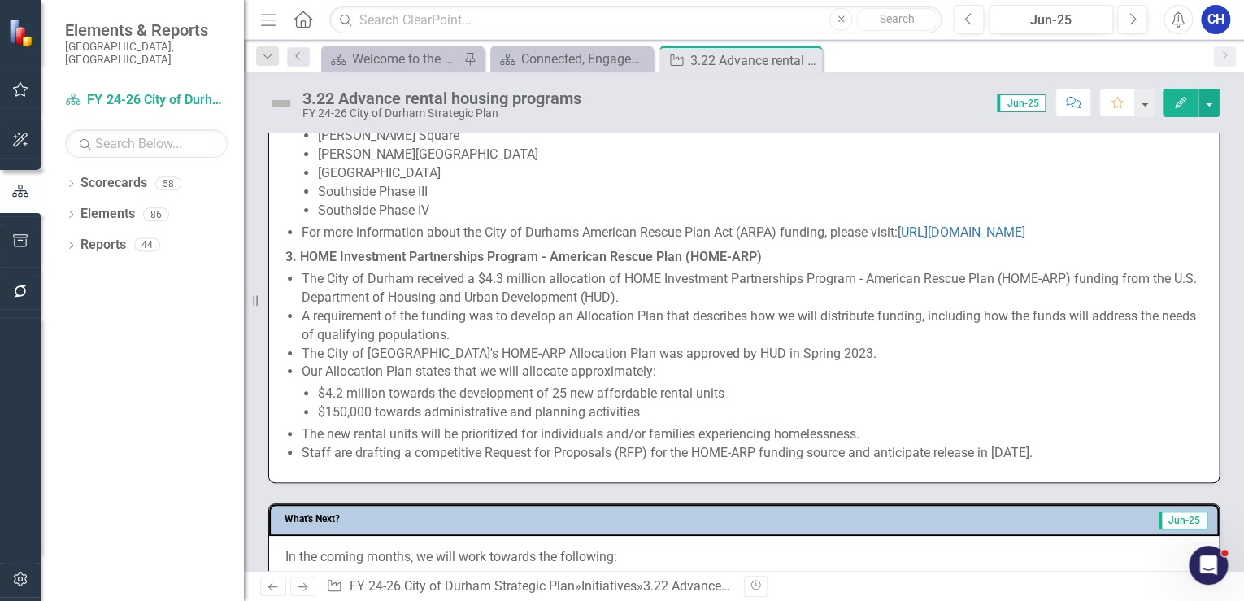
click at [424, 345] on li "The City of [GEOGRAPHIC_DATA]'s HOME-ARP Allocation Plan was approved by HUD in…" at bounding box center [752, 354] width 901 height 19
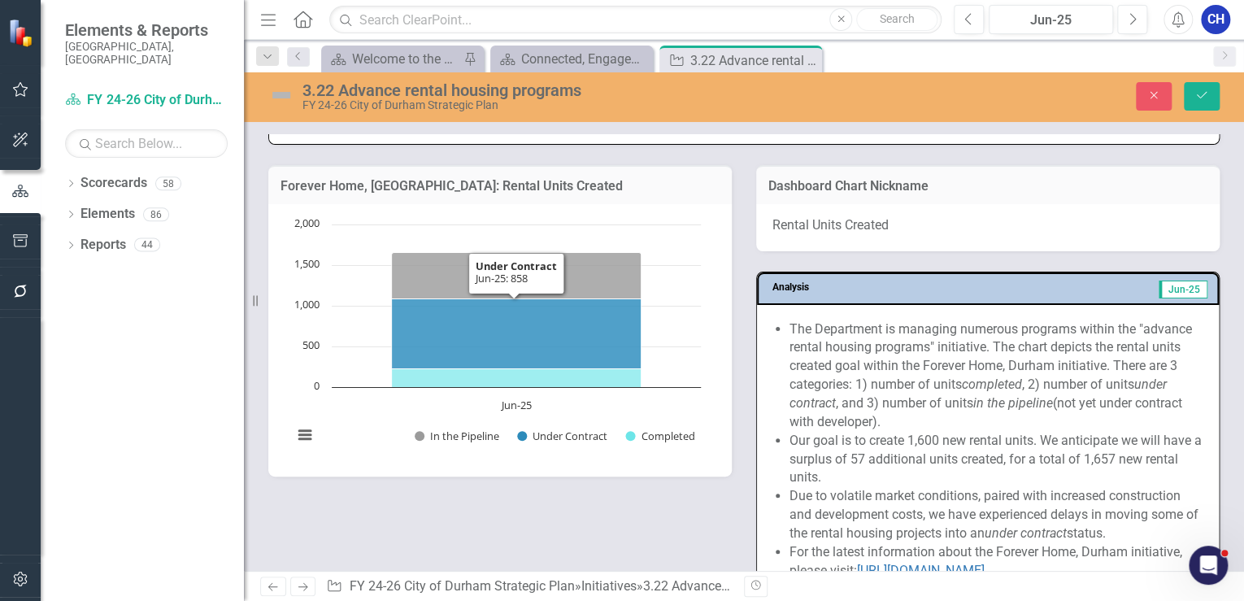
type textarea "<p>Through this initiative, we have been continuing to manage the following pro…"
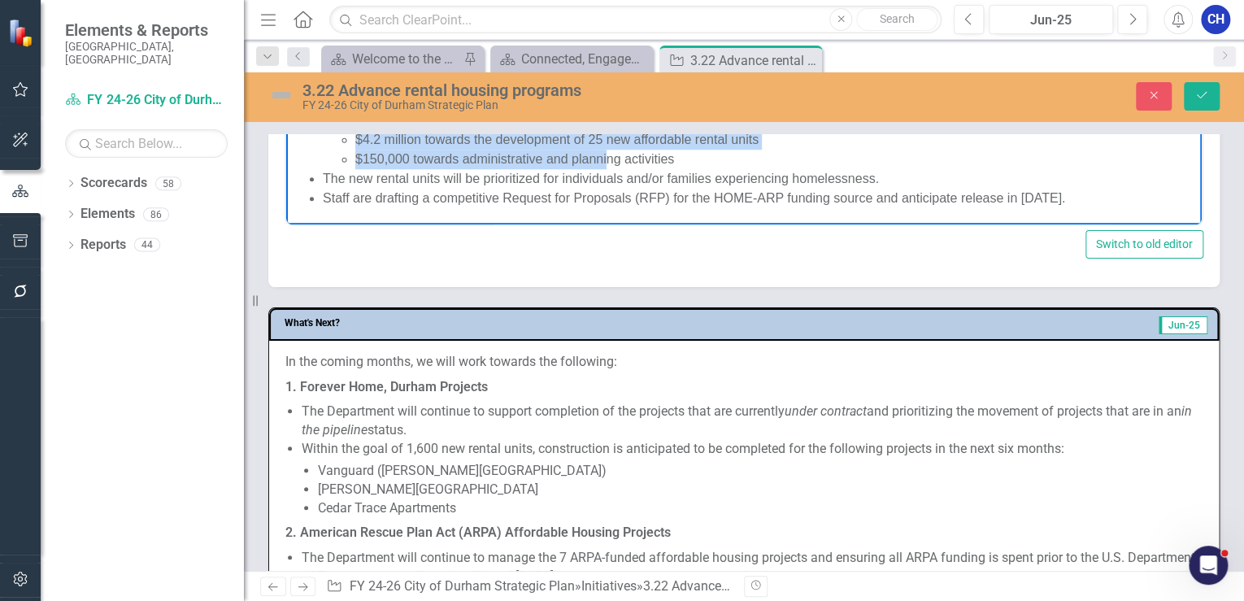
scroll to position [879, 0]
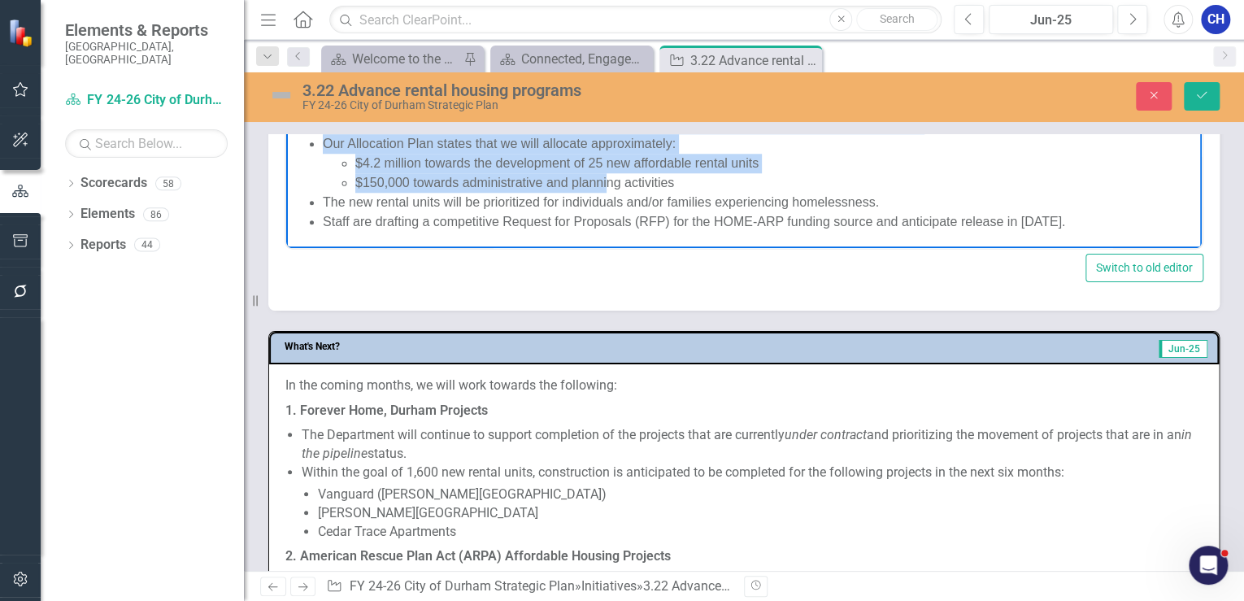
drag, startPoint x: 318, startPoint y: 154, endPoint x: 1131, endPoint y: 251, distance: 819.4
copy body "For more information about the City of Durham's American Rescue Plan Act (ARPA)…"
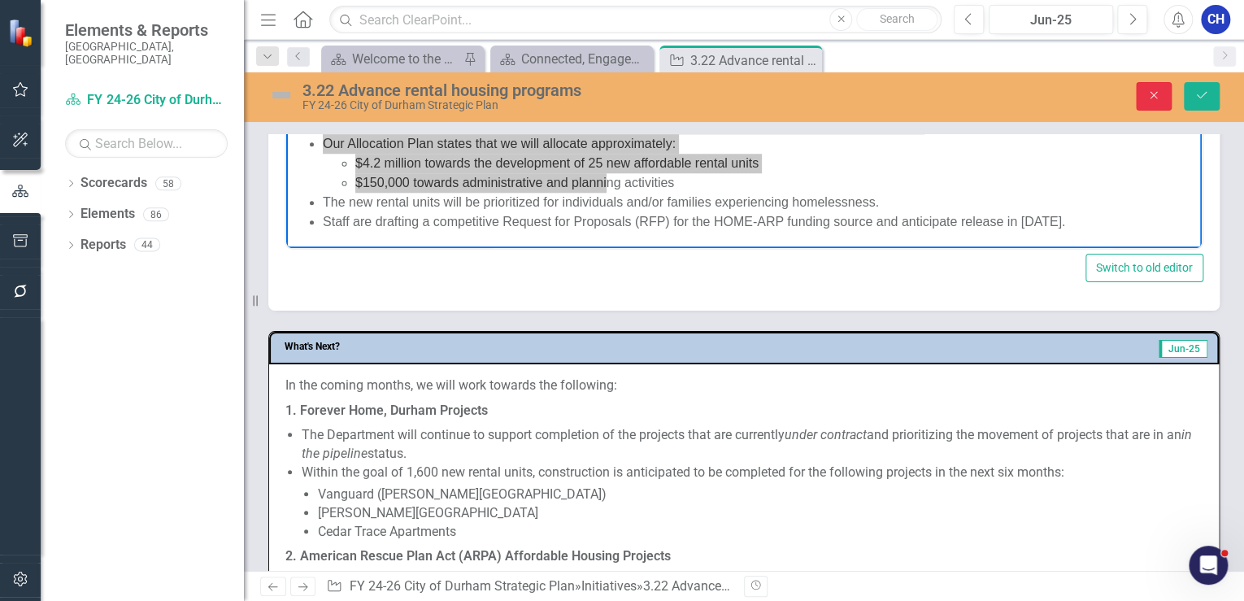
click at [1152, 85] on button "Close" at bounding box center [1153, 96] width 36 height 28
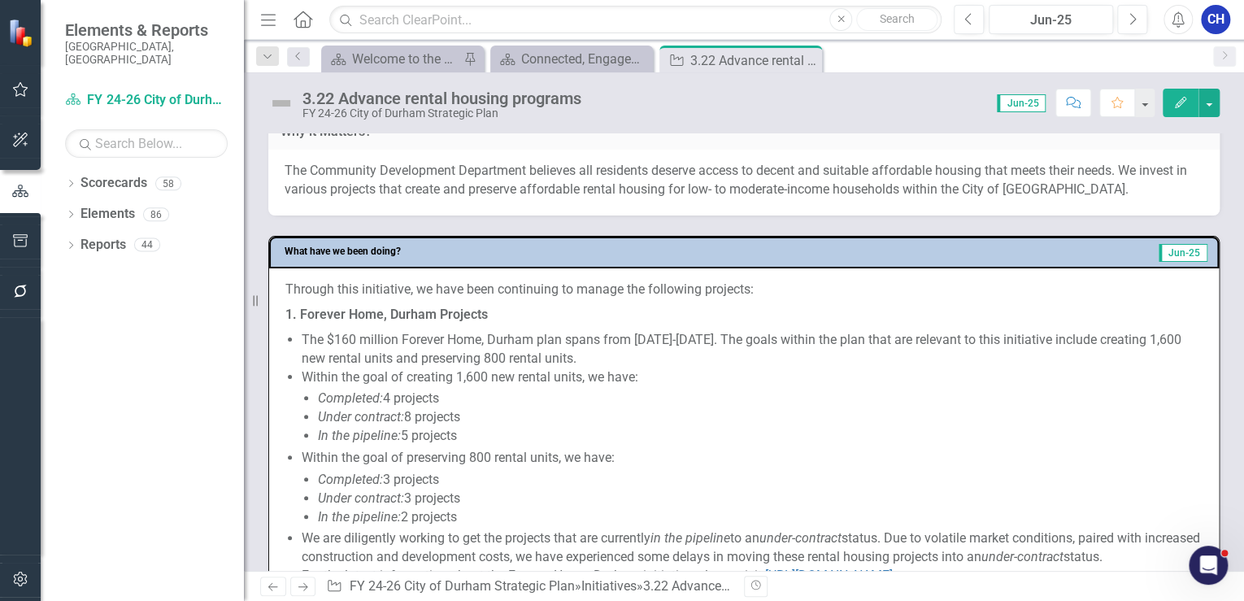
scroll to position [416, 0]
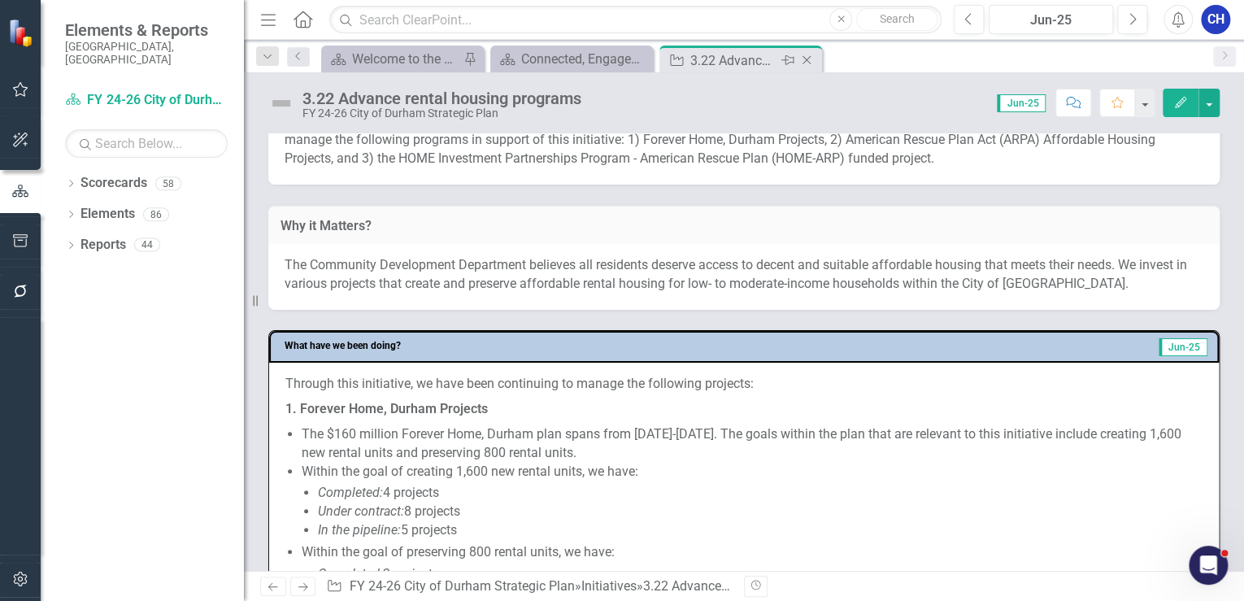
click at [813, 63] on icon "Close" at bounding box center [806, 60] width 16 height 13
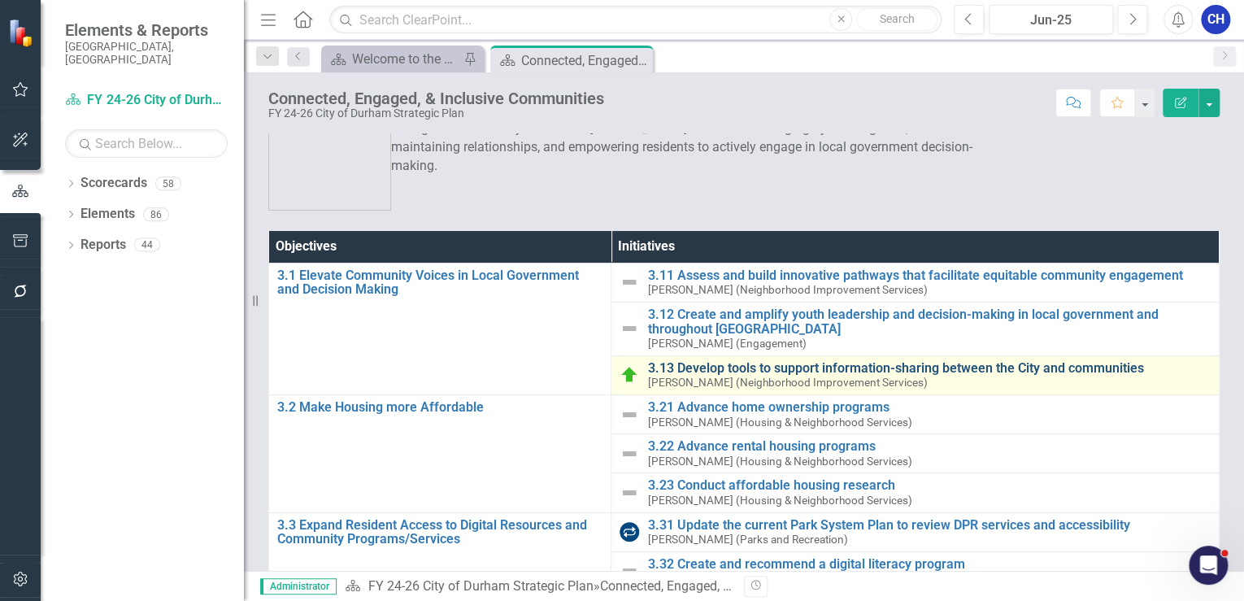
scroll to position [65, 0]
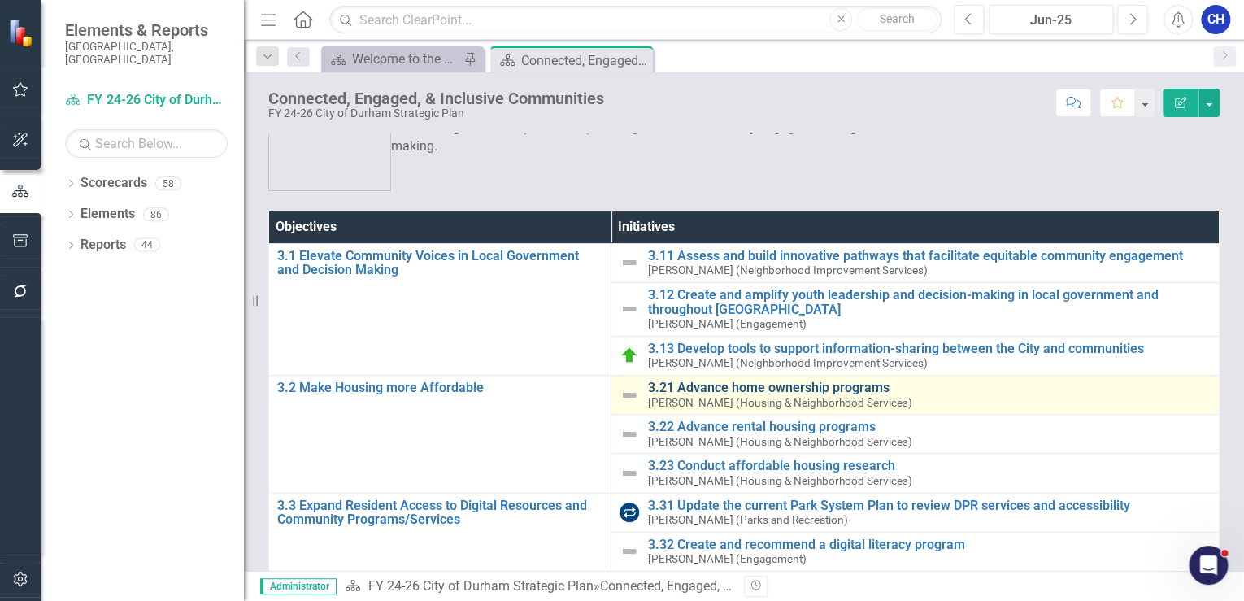
click at [727, 384] on link "3.21 Advance home ownership programs" at bounding box center [928, 387] width 563 height 15
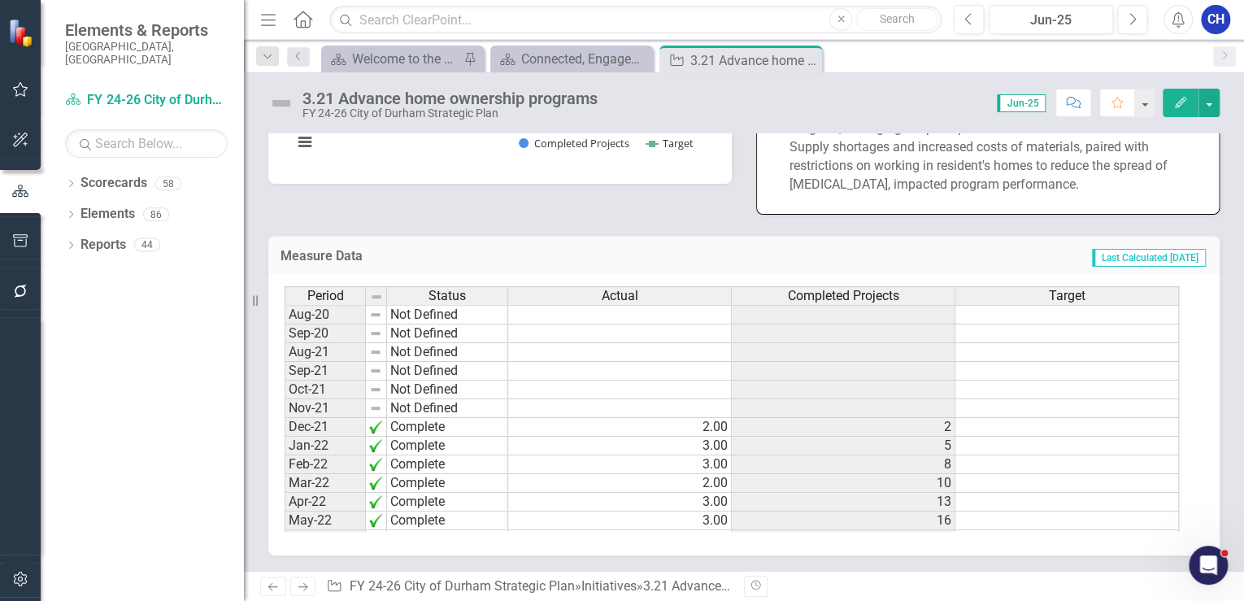
scroll to position [1691, 0]
